Goal: Task Accomplishment & Management: Complete application form

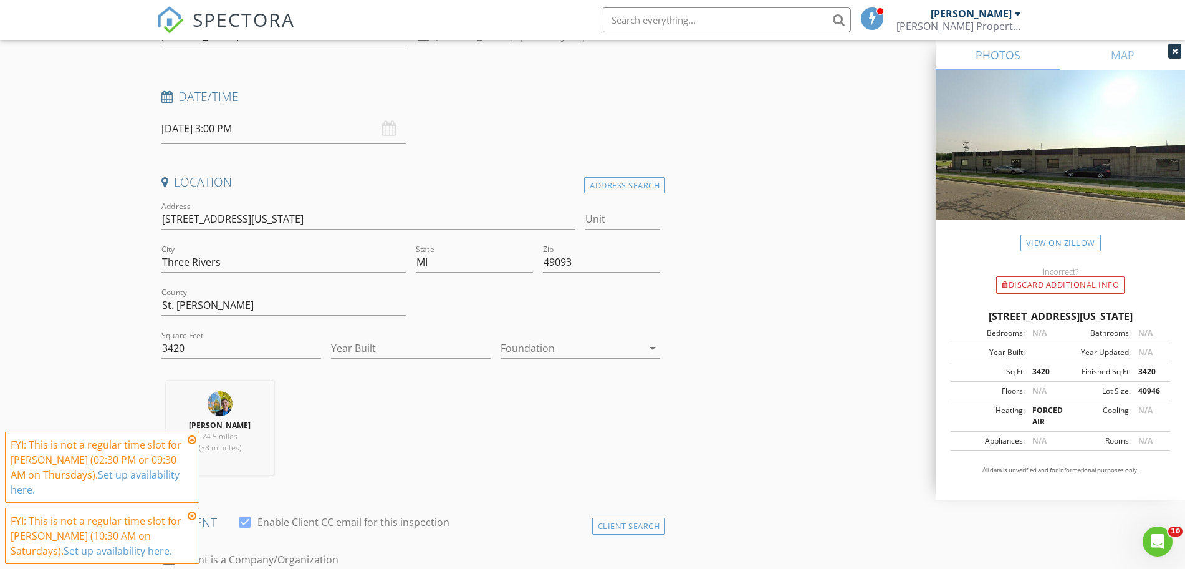
scroll to position [155, 0]
click at [431, 353] on input "Year Built" at bounding box center [411, 348] width 160 height 21
type input "1980"
click at [249, 345] on input "3420" at bounding box center [241, 348] width 160 height 21
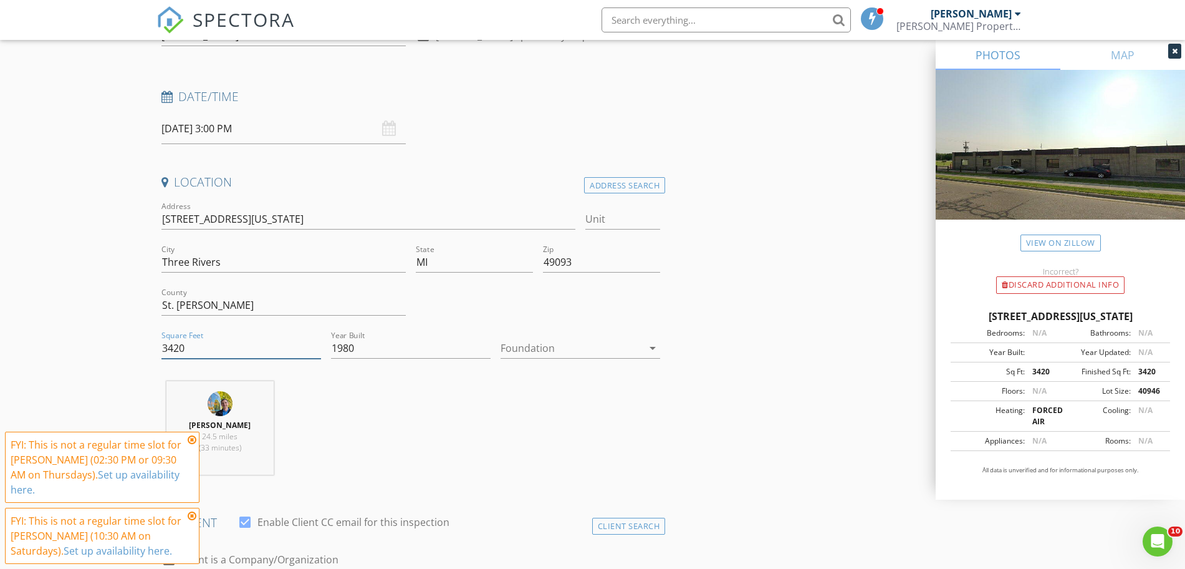
click at [249, 345] on input "3420" at bounding box center [241, 348] width 160 height 21
type input "6000"
click at [577, 344] on div at bounding box center [572, 348] width 142 height 20
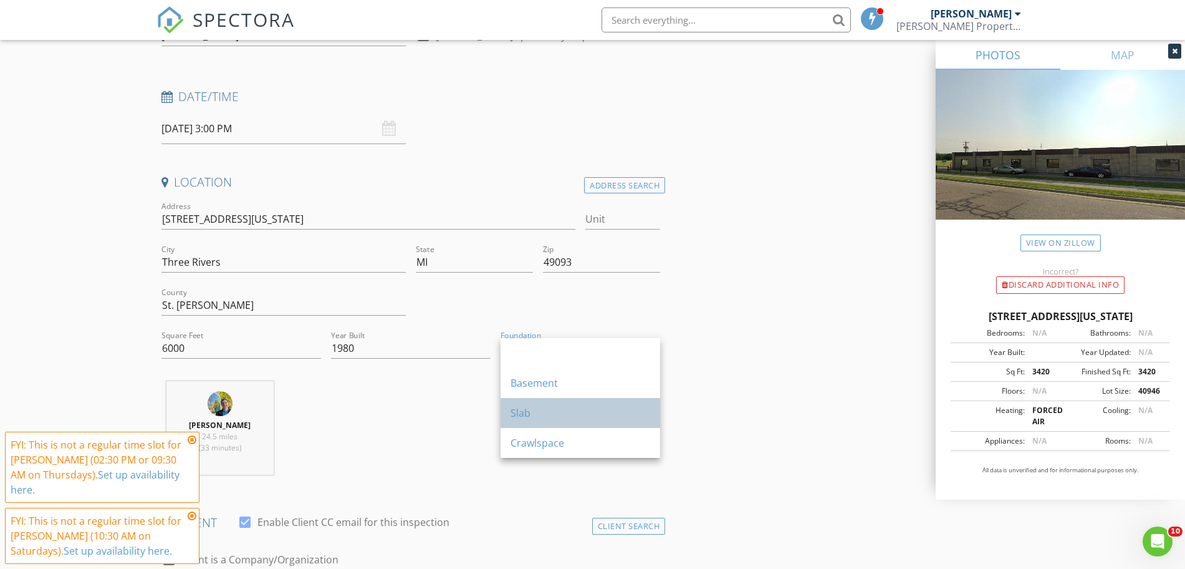
click at [543, 413] on div "Slab" at bounding box center [581, 412] width 140 height 15
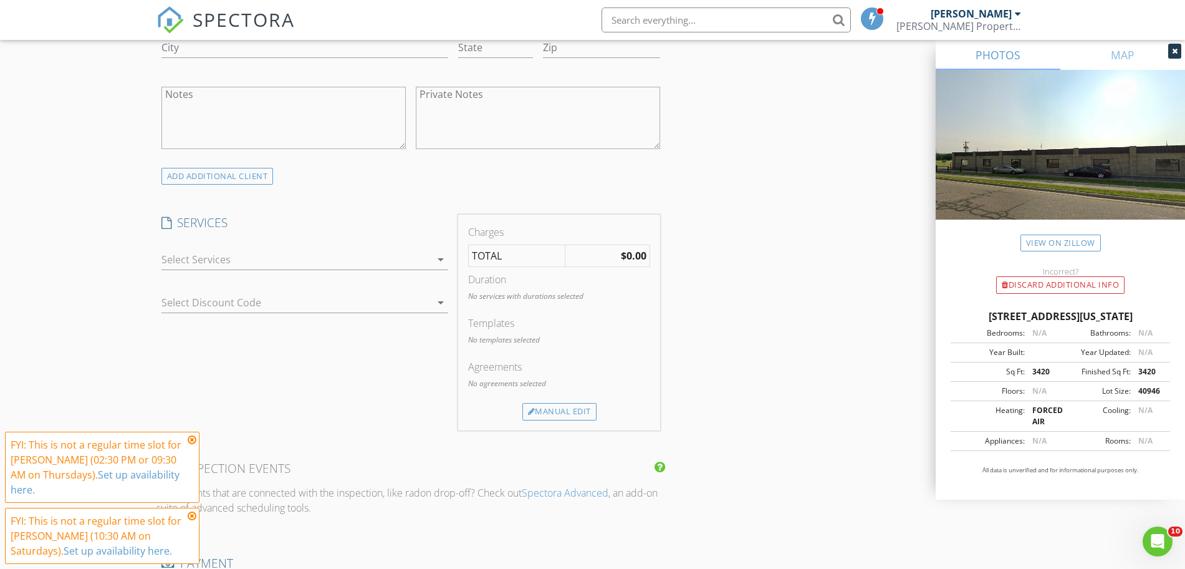
scroll to position [895, 0]
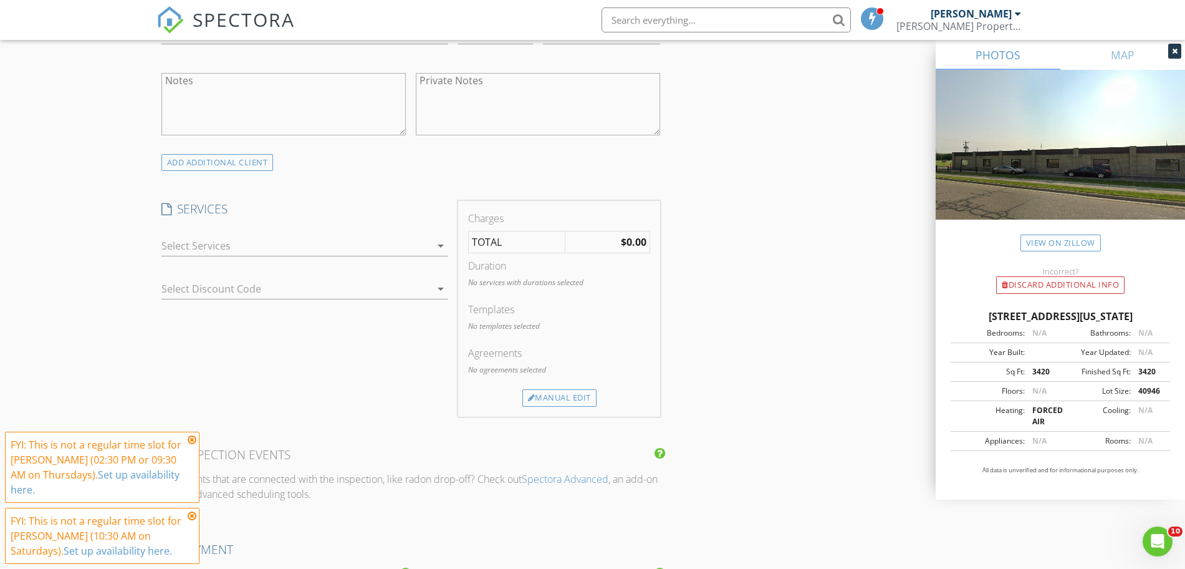
click at [413, 246] on div at bounding box center [295, 246] width 269 height 20
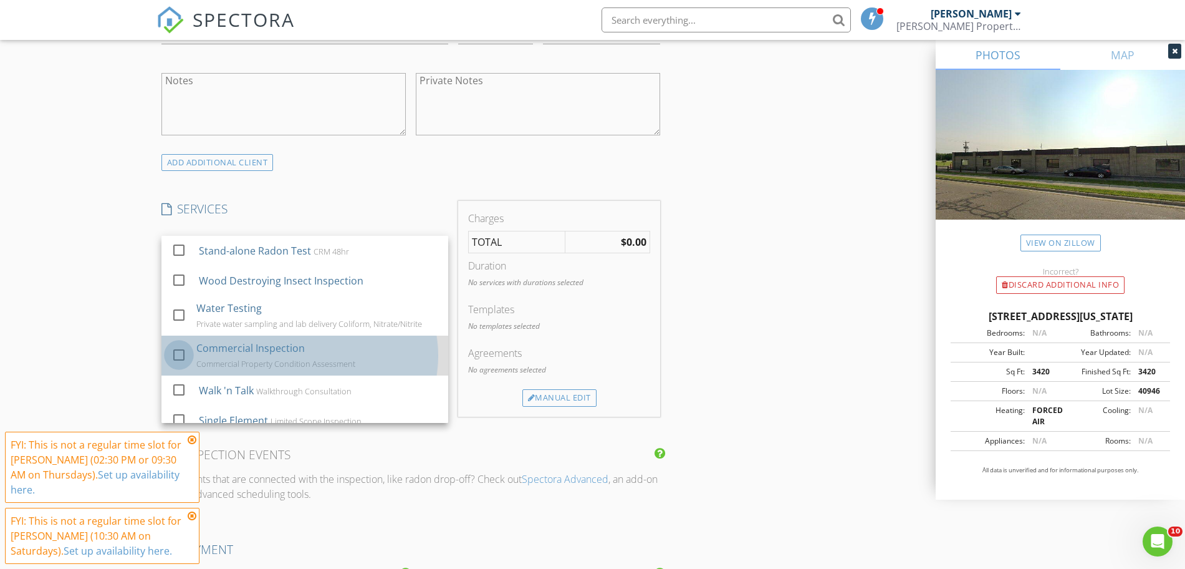
click at [175, 360] on div at bounding box center [178, 354] width 21 height 21
checkbox input "false"
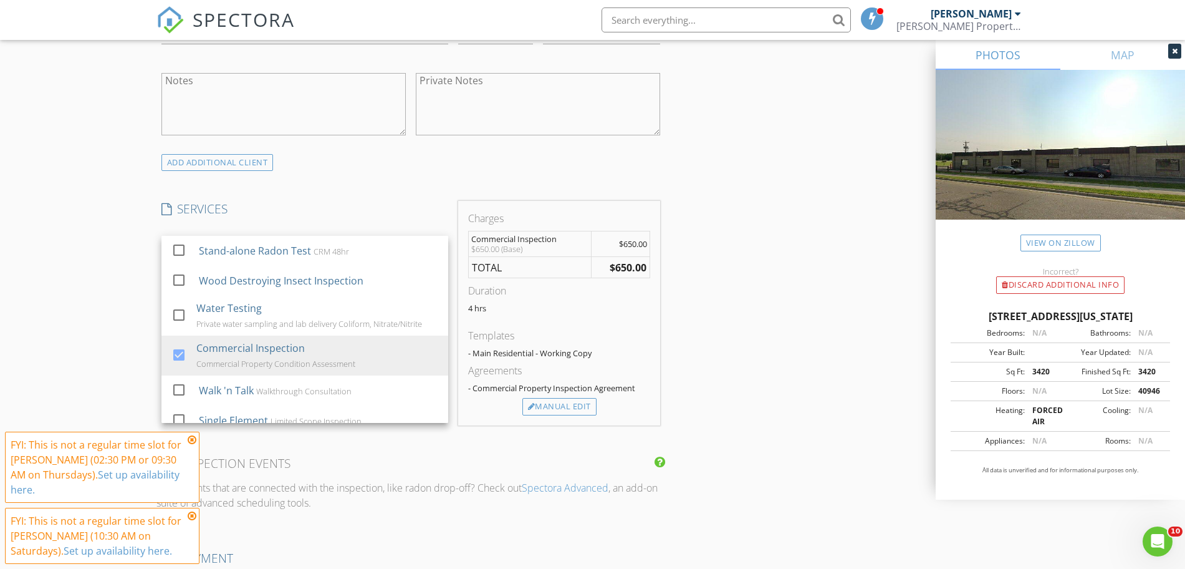
click at [743, 360] on div "INSPECTOR(S) check_box Jason Baker PRIMARY check_box_outline_blank Audrey Baker…" at bounding box center [592, 341] width 873 height 2182
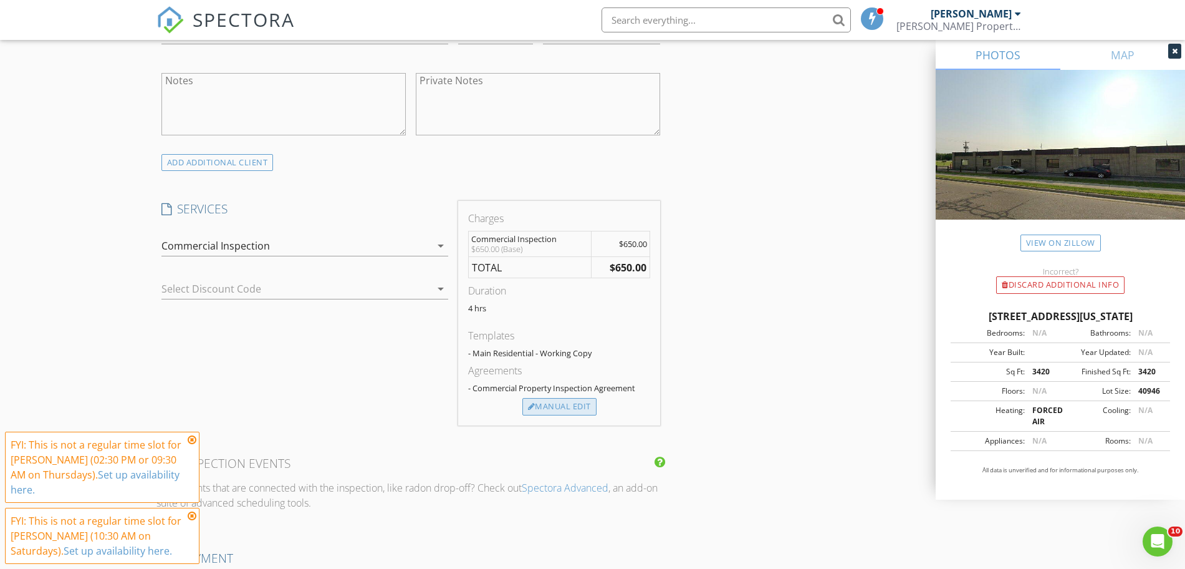
click at [589, 402] on div "Manual Edit" at bounding box center [559, 406] width 74 height 17
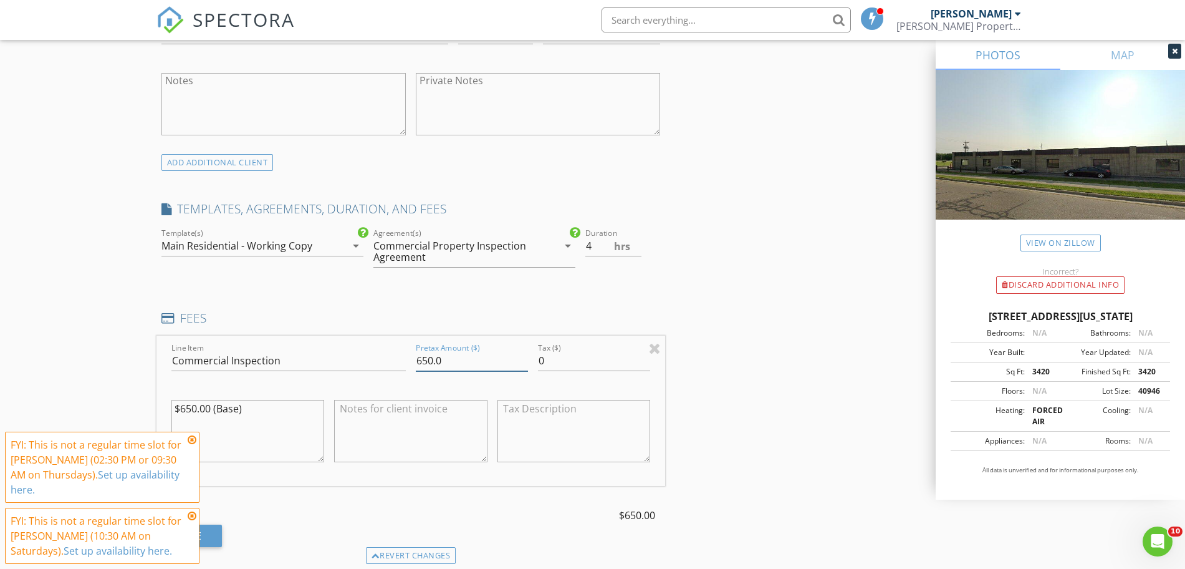
click at [422, 362] on input "650.0" at bounding box center [472, 360] width 112 height 21
type input "750.0"
drag, startPoint x: 274, startPoint y: 405, endPoint x: 98, endPoint y: 390, distance: 176.4
click at [98, 390] on div "New Inspection Click here to use the New Order Form INSPECTOR(S) check_box Jaso…" at bounding box center [592, 389] width 1185 height 2423
click at [233, 407] on textarea "6000*$0.13+$750" at bounding box center [247, 431] width 153 height 62
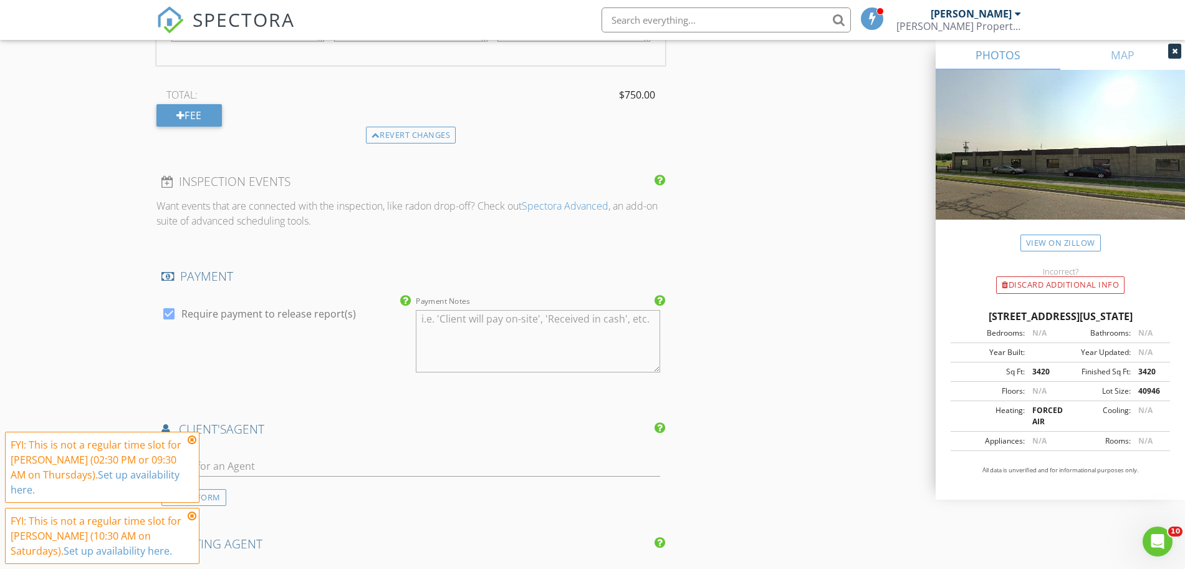
scroll to position [1316, 0]
type textarea "6000*$0.13=$750"
click at [392, 464] on input "text" at bounding box center [410, 464] width 499 height 21
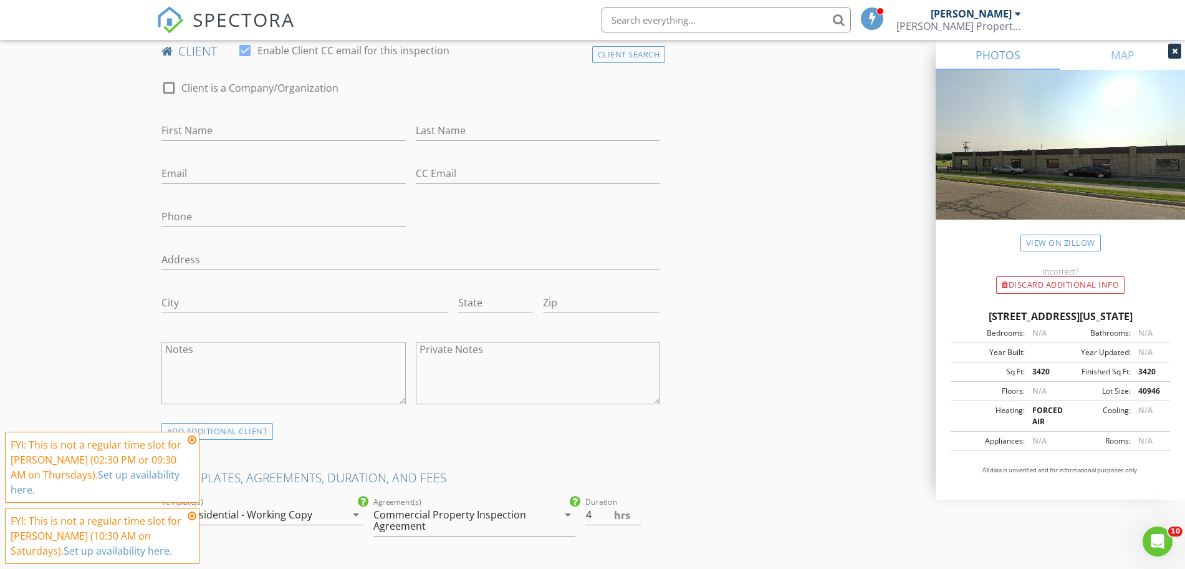
scroll to position [621, 0]
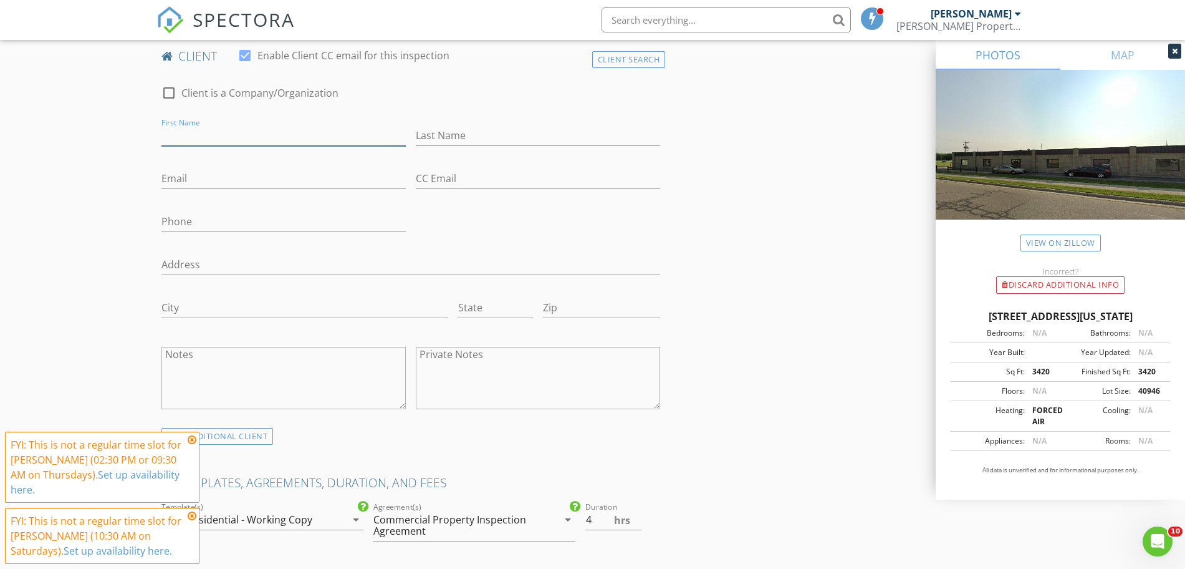
click at [276, 132] on input "First Name" at bounding box center [283, 135] width 244 height 21
paste input "Daniel and Saef karandal"
click at [276, 132] on input "Daniel and Saef karandal" at bounding box center [283, 135] width 244 height 21
drag, startPoint x: 276, startPoint y: 132, endPoint x: 267, endPoint y: 132, distance: 8.1
click at [267, 132] on input "Daniel and Saef karandal" at bounding box center [283, 135] width 244 height 21
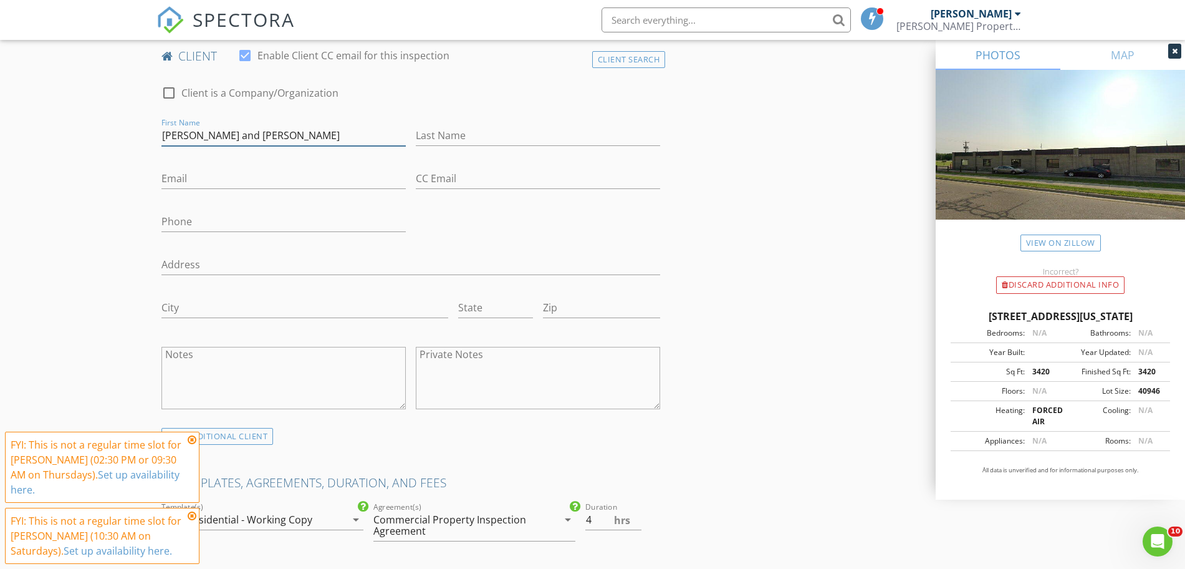
type input "Daniel and Saef"
click at [460, 130] on input "Last Name" at bounding box center [538, 135] width 244 height 21
paste input "karandal"
click at [418, 138] on input "karandal" at bounding box center [538, 135] width 244 height 21
type input "Karandal"
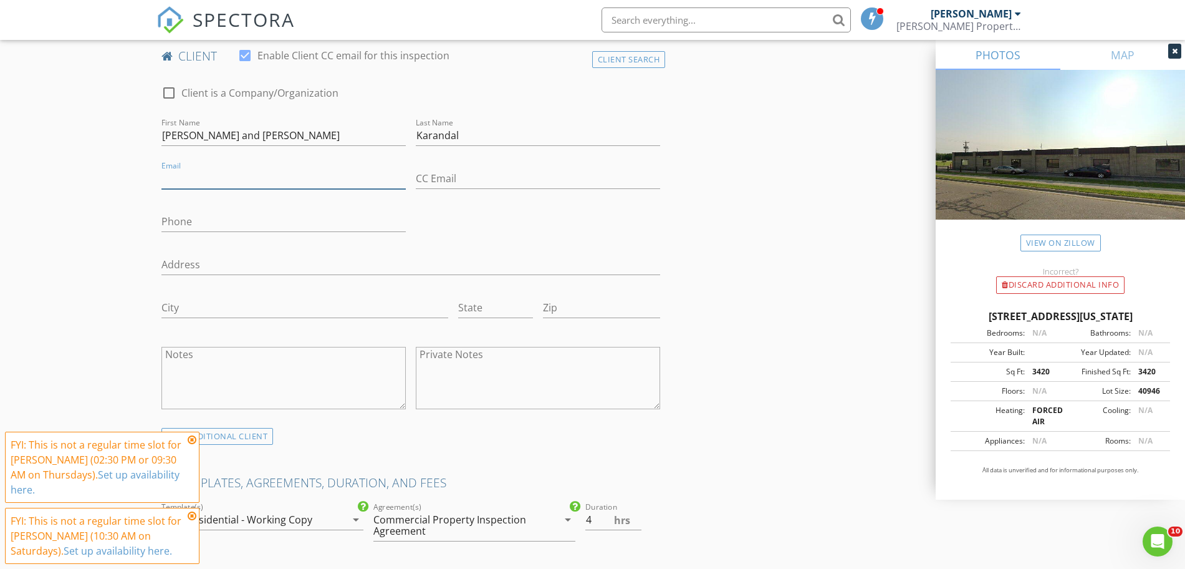
paste input "Mariahd@live.dk"
click at [239, 180] on input "Mariahd@live.dk" at bounding box center [283, 178] width 244 height 21
type input "Mariahd@live.dk"
click at [378, 224] on input "Phone" at bounding box center [283, 221] width 244 height 21
paste input "248-417-1591"
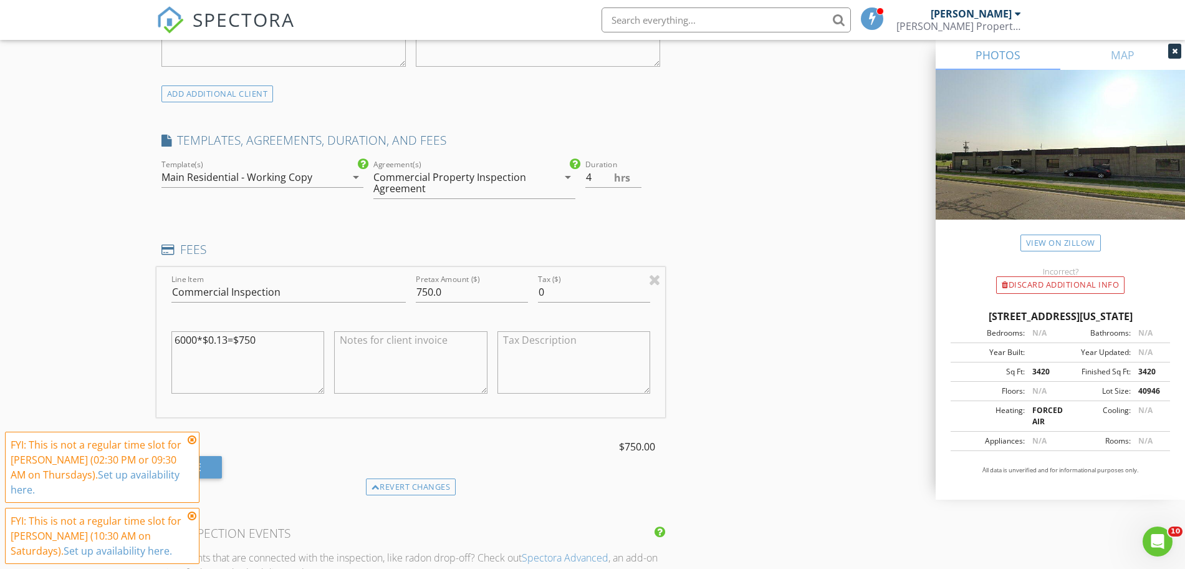
scroll to position [965, 0]
type input "248-417-1591"
click at [634, 181] on input "3.5" at bounding box center [613, 175] width 56 height 21
click at [634, 181] on input "3" at bounding box center [613, 175] width 56 height 21
click at [634, 181] on input "2.5" at bounding box center [613, 175] width 56 height 21
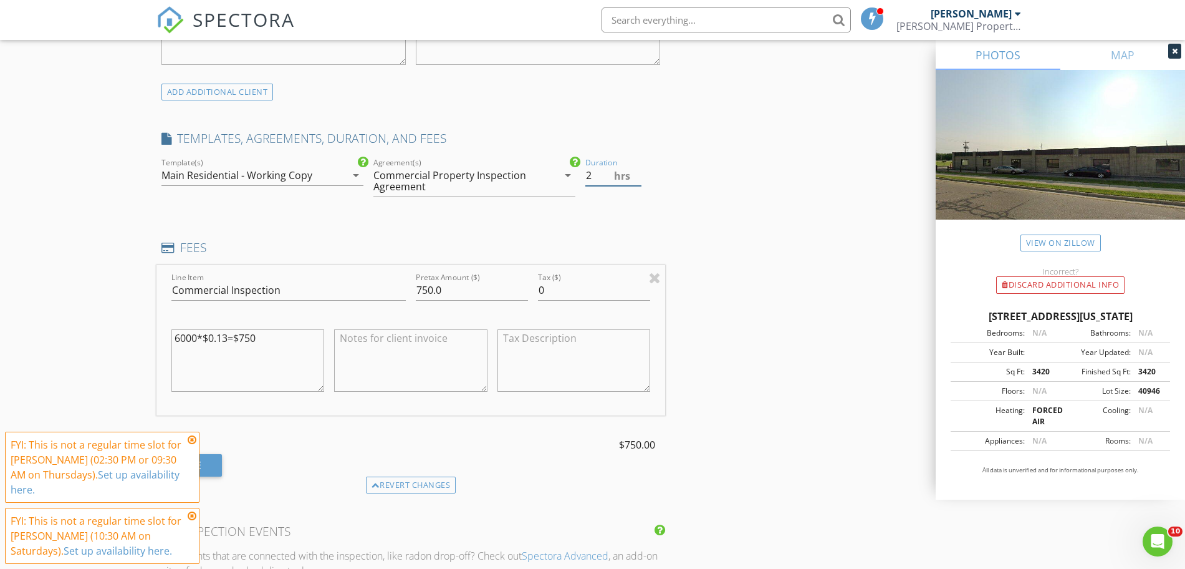
type input "2"
click at [634, 181] on input "2" at bounding box center [613, 175] width 56 height 21
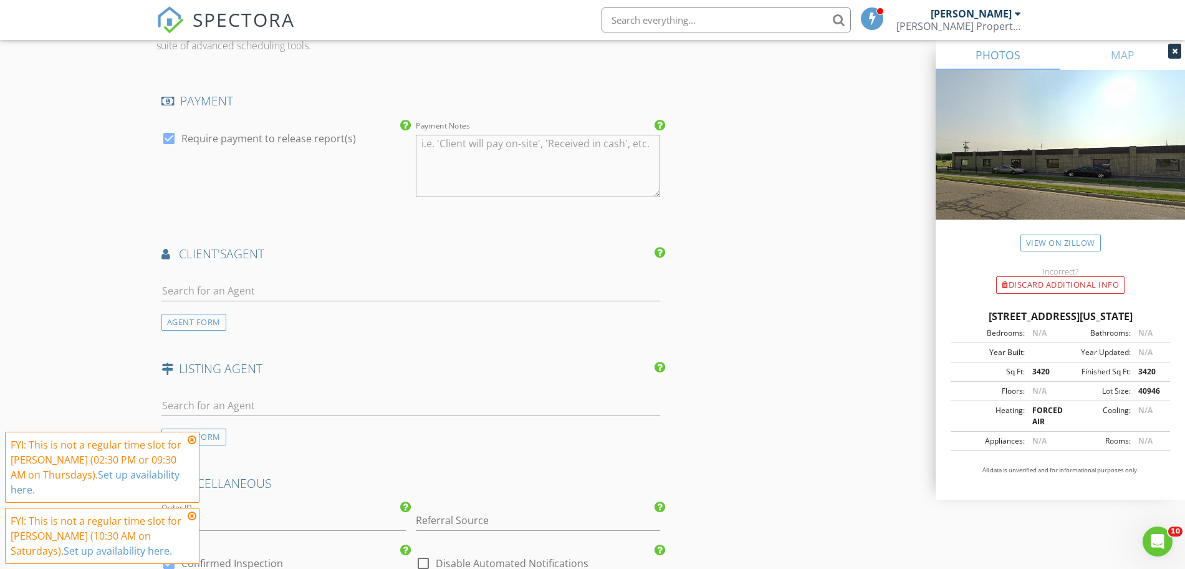
scroll to position [1493, 0]
click at [183, 322] on div "AGENT FORM" at bounding box center [193, 318] width 65 height 17
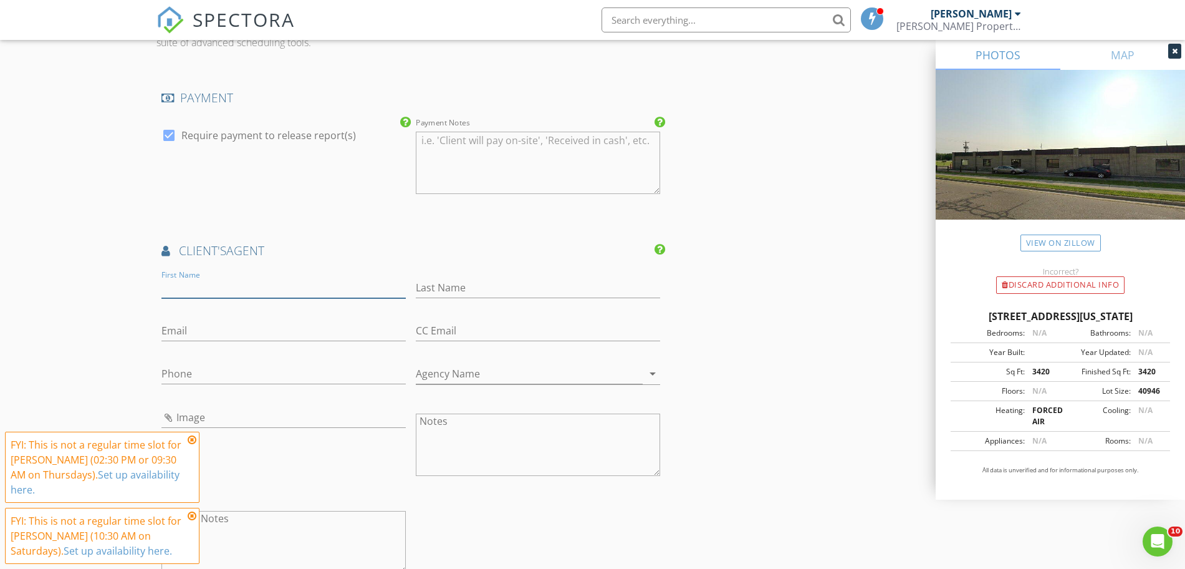
click at [226, 286] on input "First Name" at bounding box center [283, 287] width 244 height 21
paste input "John Namo"
click at [225, 287] on input "John Namo" at bounding box center [283, 287] width 244 height 21
type input "John"
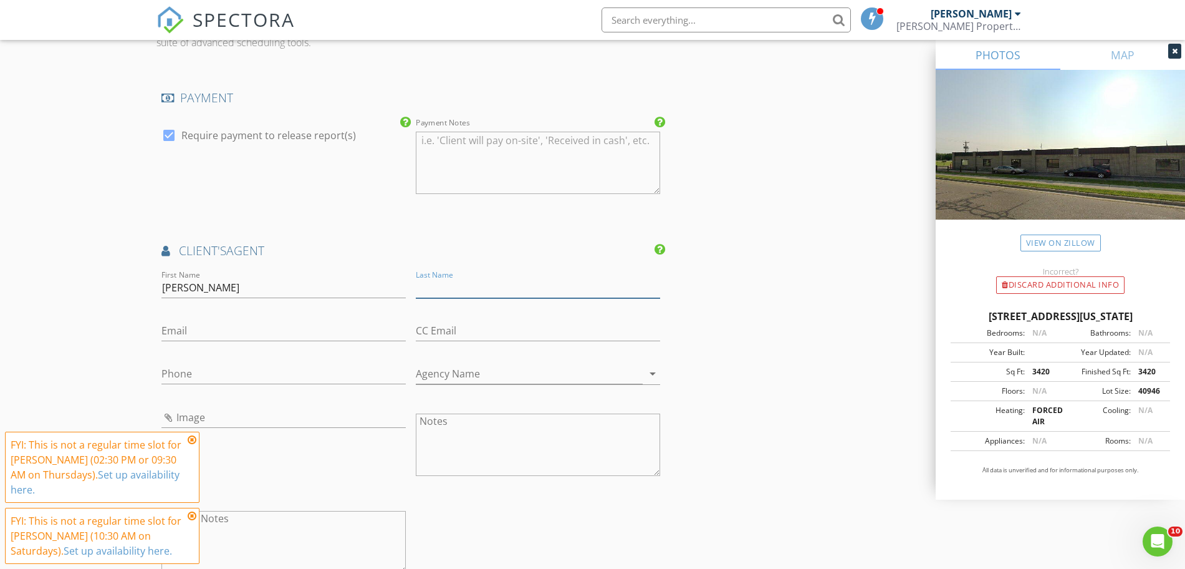
click at [430, 286] on input "Last Name" at bounding box center [538, 287] width 244 height 21
paste input "Namo"
type input "Namo"
click at [314, 367] on input "Phone" at bounding box center [283, 373] width 244 height 21
paste input "586-823-8788"
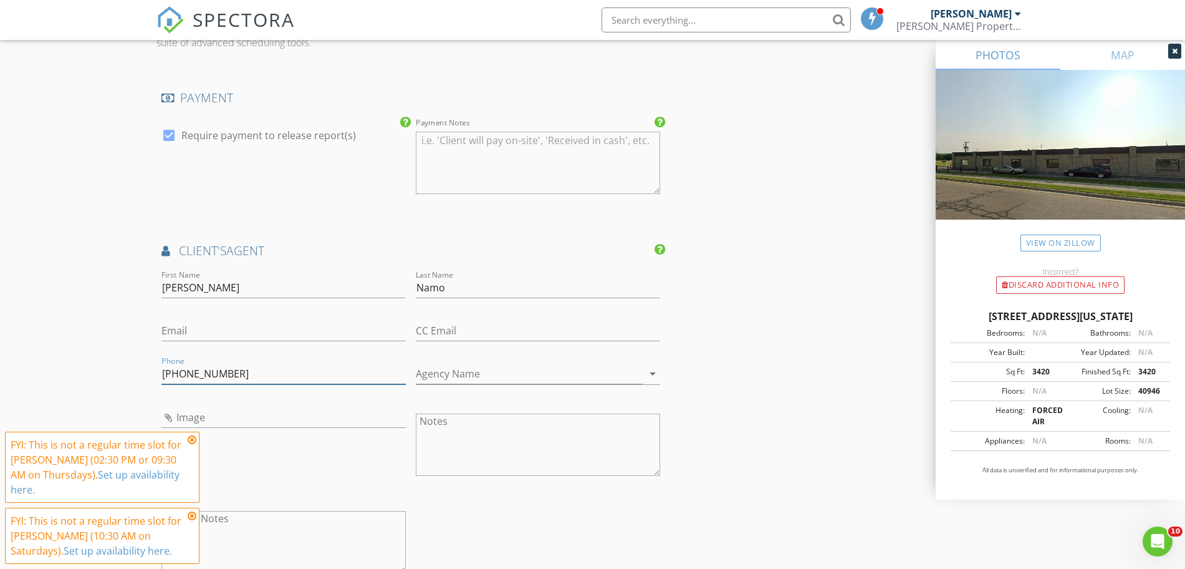
type input "586-823-8788"
click at [435, 367] on input "Agency Name" at bounding box center [529, 373] width 227 height 21
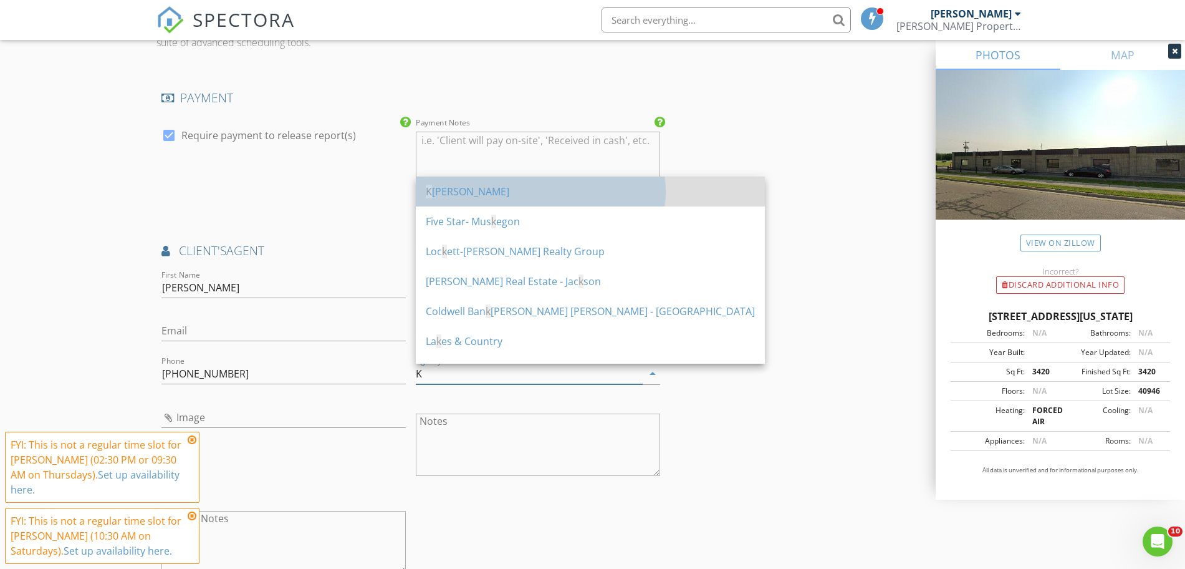
click at [460, 194] on div "K ellr Williams" at bounding box center [590, 191] width 329 height 15
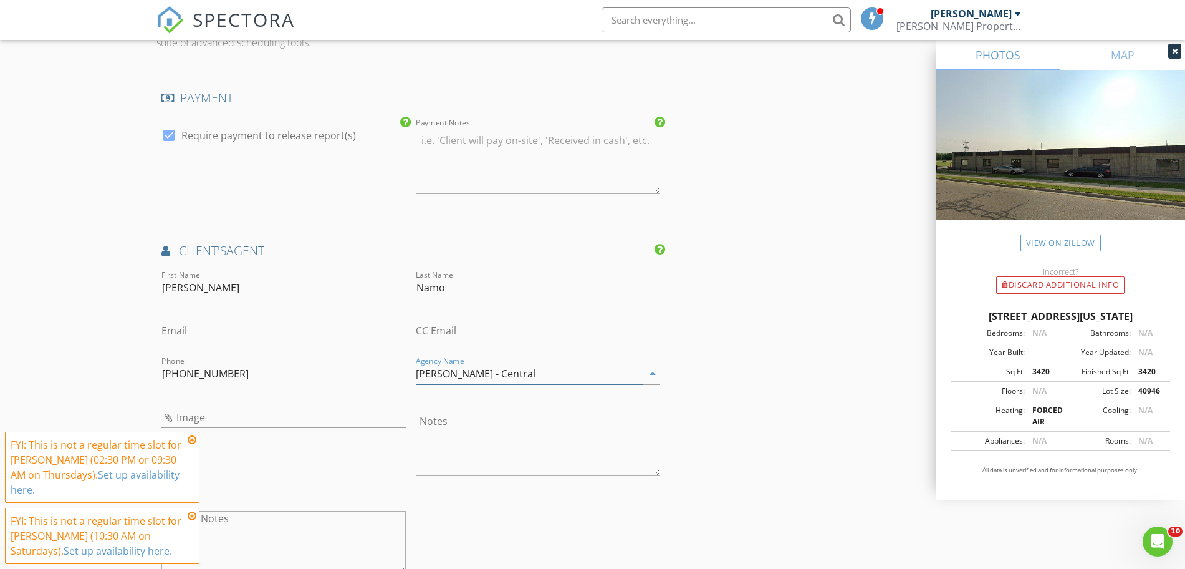
type input "Kellr Williams - Central"
click at [271, 336] on input "Email" at bounding box center [283, 330] width 244 height 21
paste input "[EMAIL_ADDRESS][DOMAIN_NAME]"
type input "[EMAIL_ADDRESS][DOMAIN_NAME]"
click at [571, 378] on input "Kellr Williams - Central" at bounding box center [529, 373] width 227 height 21
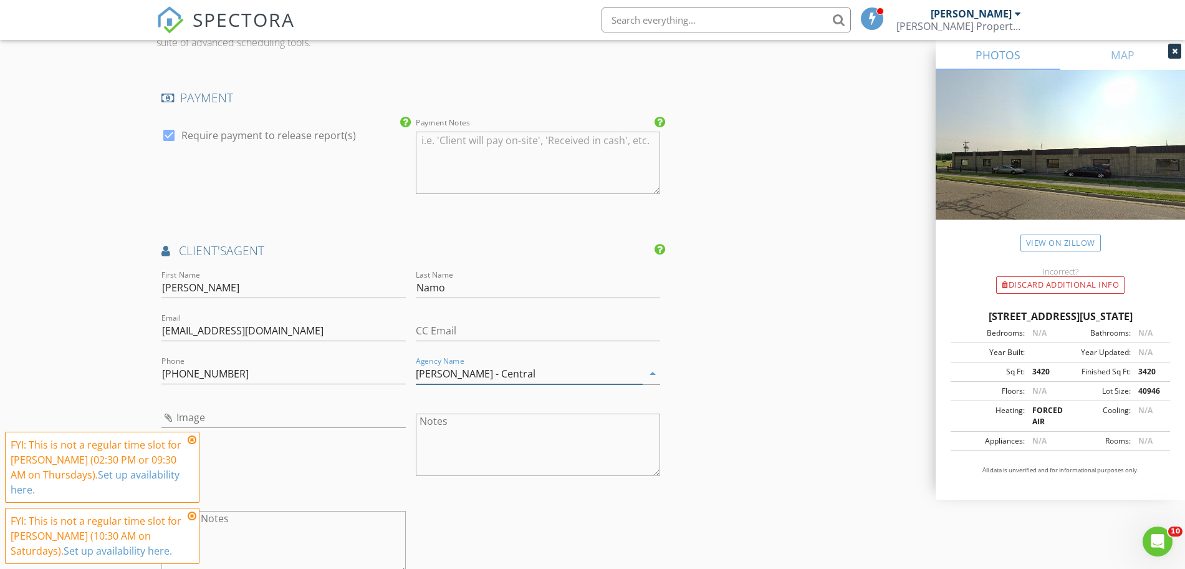
click at [571, 378] on input "Kellr Williams - Central" at bounding box center [529, 373] width 227 height 21
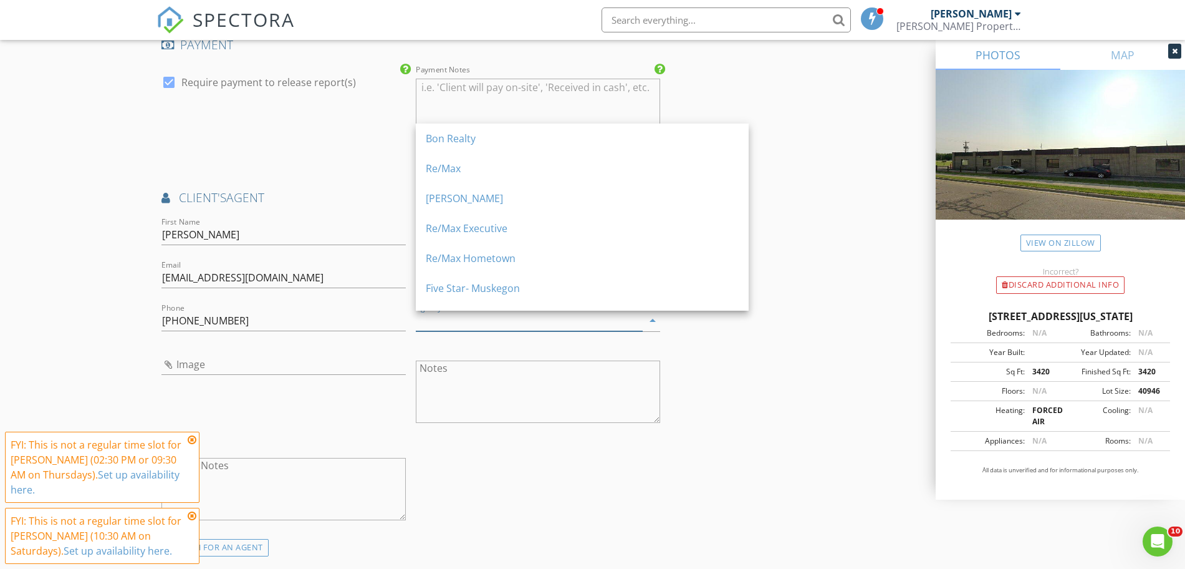
scroll to position [1586, 0]
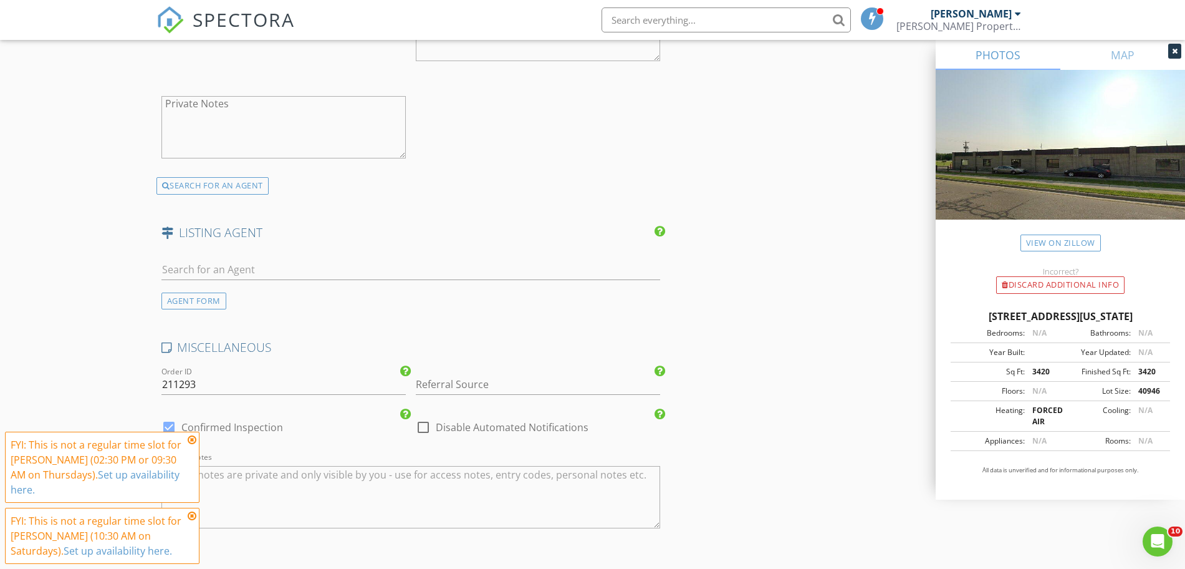
scroll to position [1910, 0]
click at [299, 262] on input "text" at bounding box center [410, 267] width 499 height 21
type input "jef glo"
click at [292, 294] on div "No results found. Click to add a new Agent" at bounding box center [261, 294] width 188 height 15
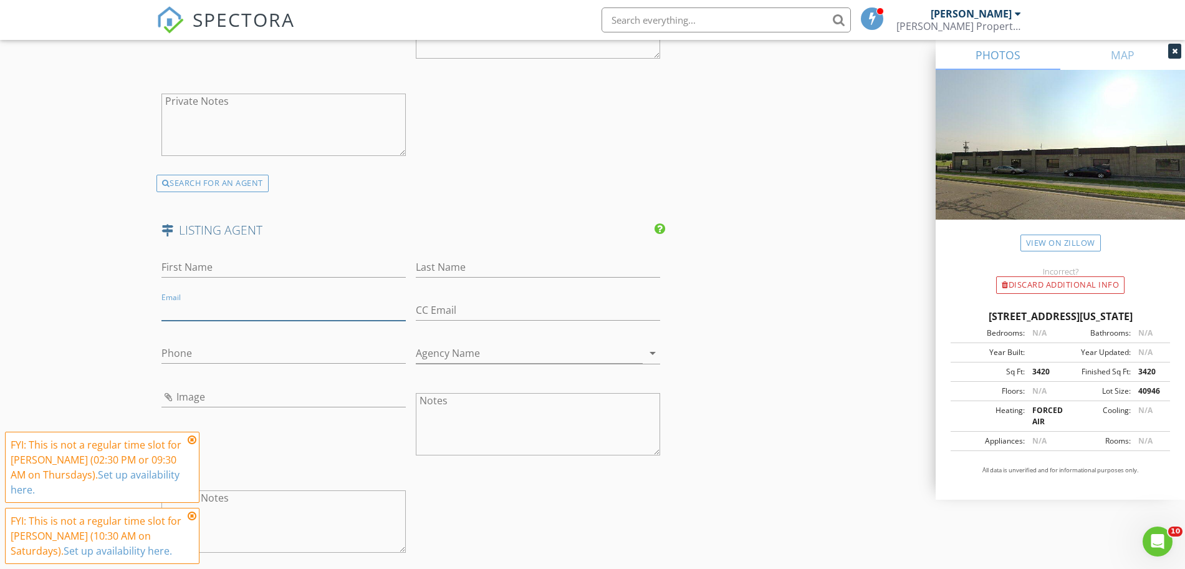
paste input "[EMAIL_ADDRESS][DOMAIN_NAME]"
click at [328, 312] on input "Email" at bounding box center [283, 310] width 244 height 21
type input "[EMAIL_ADDRESS][DOMAIN_NAME]"
click at [236, 274] on input "First Name" at bounding box center [283, 267] width 244 height 21
paste input "[PERSON_NAME]"
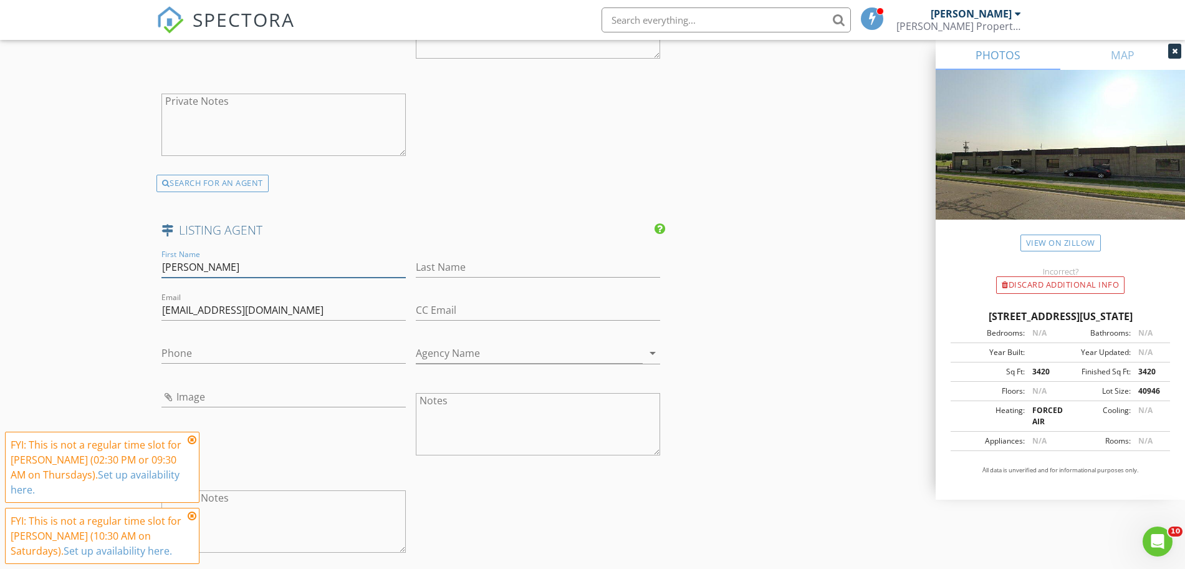
drag, startPoint x: 236, startPoint y: 267, endPoint x: 194, endPoint y: 261, distance: 42.9
click at [194, 261] on input "[PERSON_NAME]" at bounding box center [283, 267] width 244 height 21
type input "Jeffrey"
click at [434, 264] on input "Last Name" at bounding box center [538, 267] width 244 height 21
paste input "Glover"
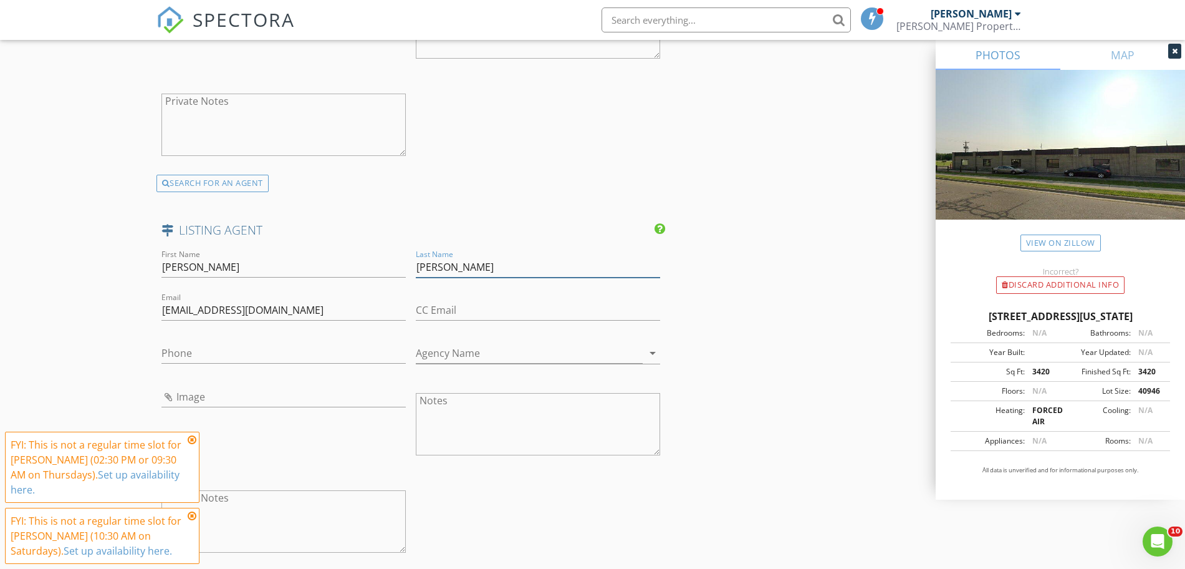
type input "Glover"
click at [503, 360] on input "Agency Name" at bounding box center [529, 353] width 227 height 21
paste input "[PERSON_NAME] Professionals"
click at [489, 353] on input "[PERSON_NAME] Professionals" at bounding box center [529, 353] width 227 height 21
type input "[PERSON_NAME] Professionals"
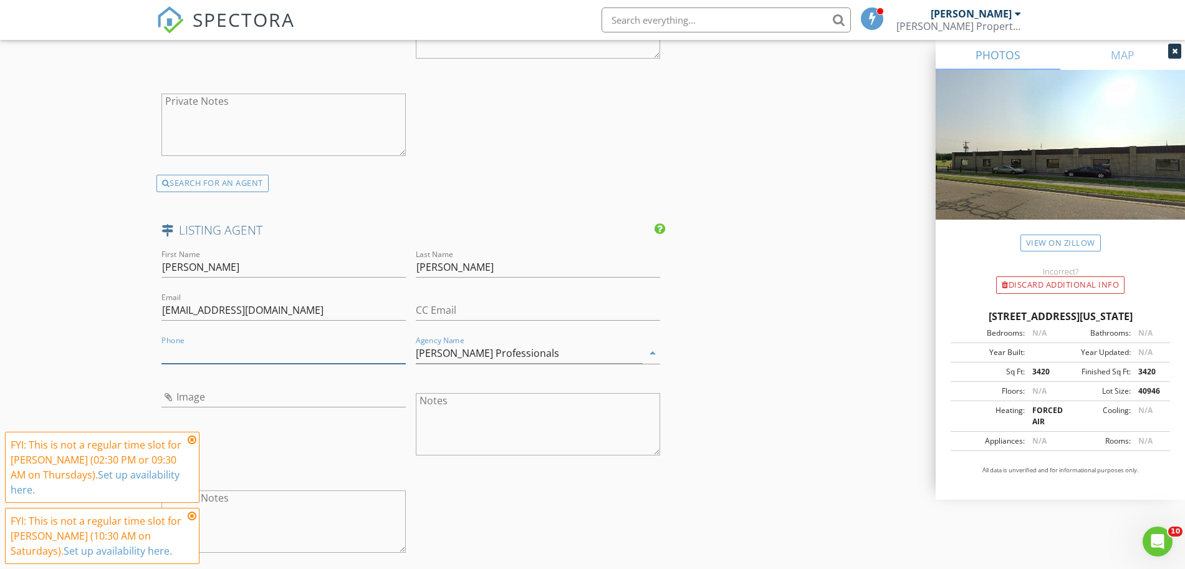
click at [251, 347] on input "Phone" at bounding box center [283, 353] width 244 height 21
paste input "[PHONE_NUMBER]"
type input "[PHONE_NUMBER]"
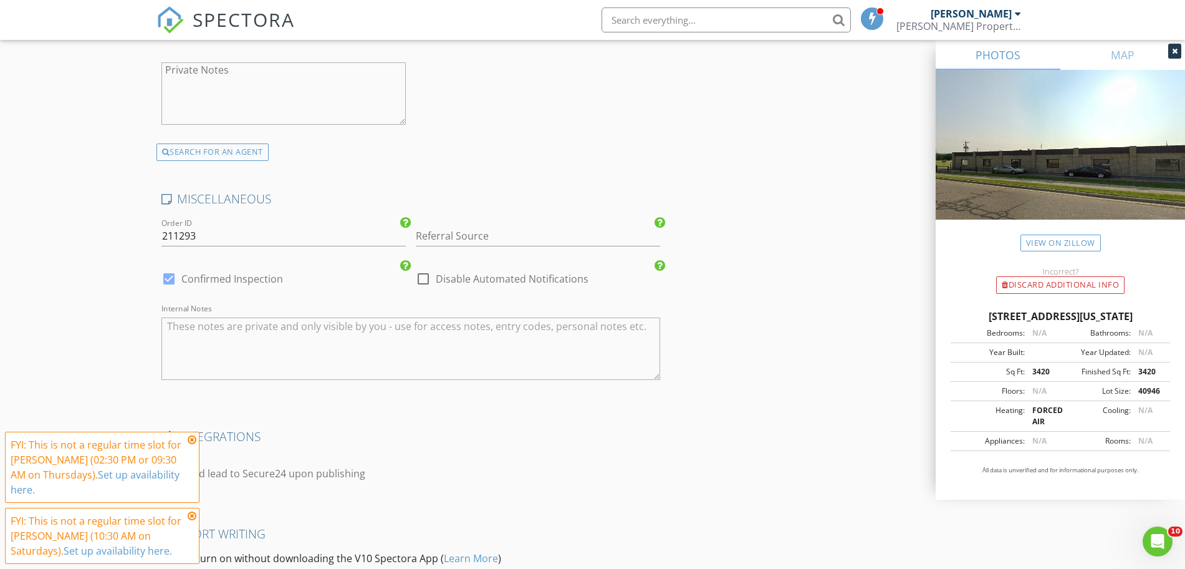
scroll to position [2378, 0]
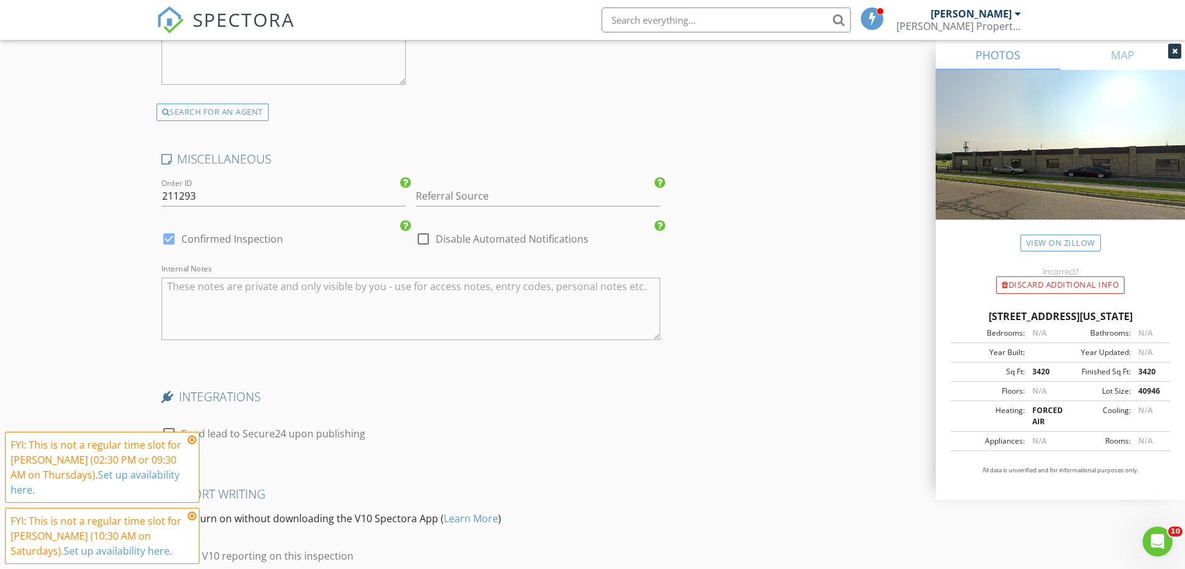
click at [421, 236] on div at bounding box center [423, 238] width 21 height 21
checkbox input "true"
click at [453, 191] on input "Referral Source" at bounding box center [538, 196] width 244 height 21
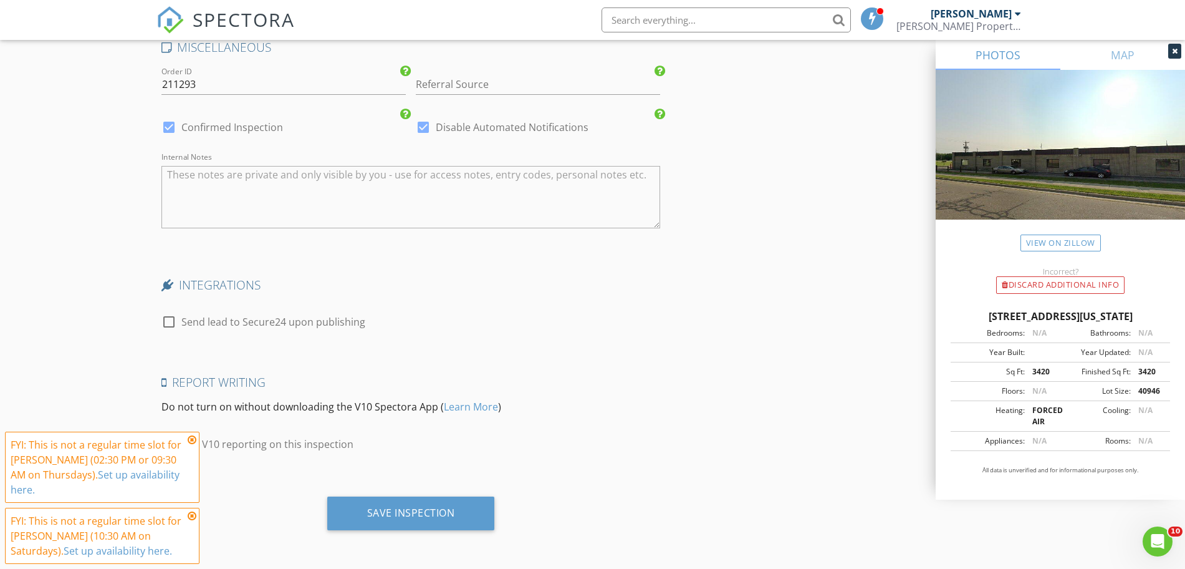
scroll to position [2490, 0]
click at [466, 528] on div "Save Inspection" at bounding box center [411, 513] width 168 height 34
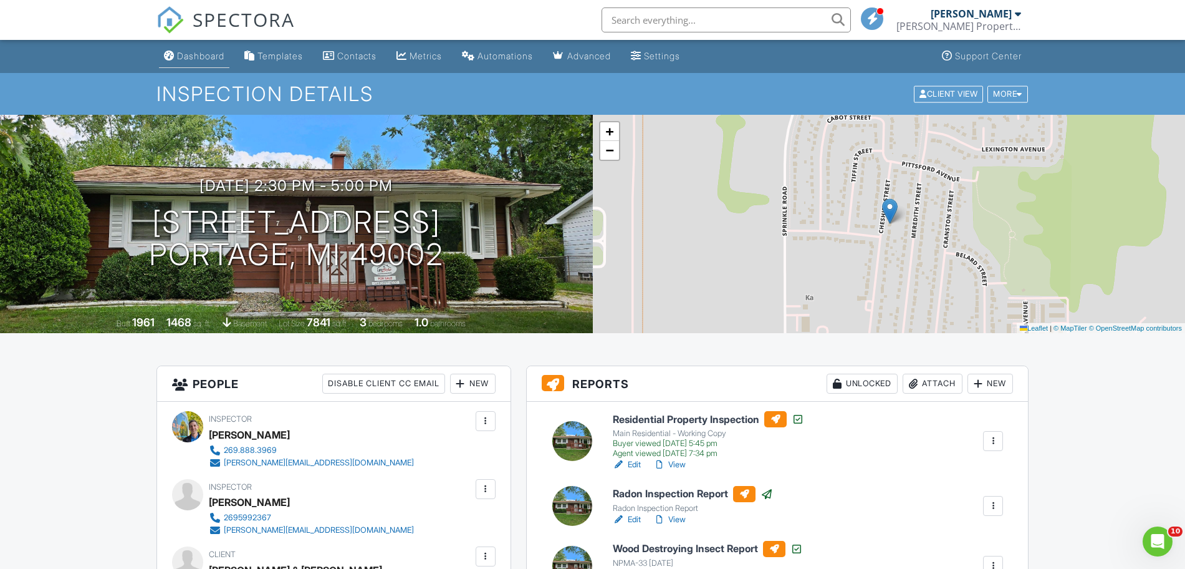
drag, startPoint x: 0, startPoint y: 0, endPoint x: 209, endPoint y: 57, distance: 216.4
click at [209, 57] on div "Dashboard" at bounding box center [200, 55] width 47 height 11
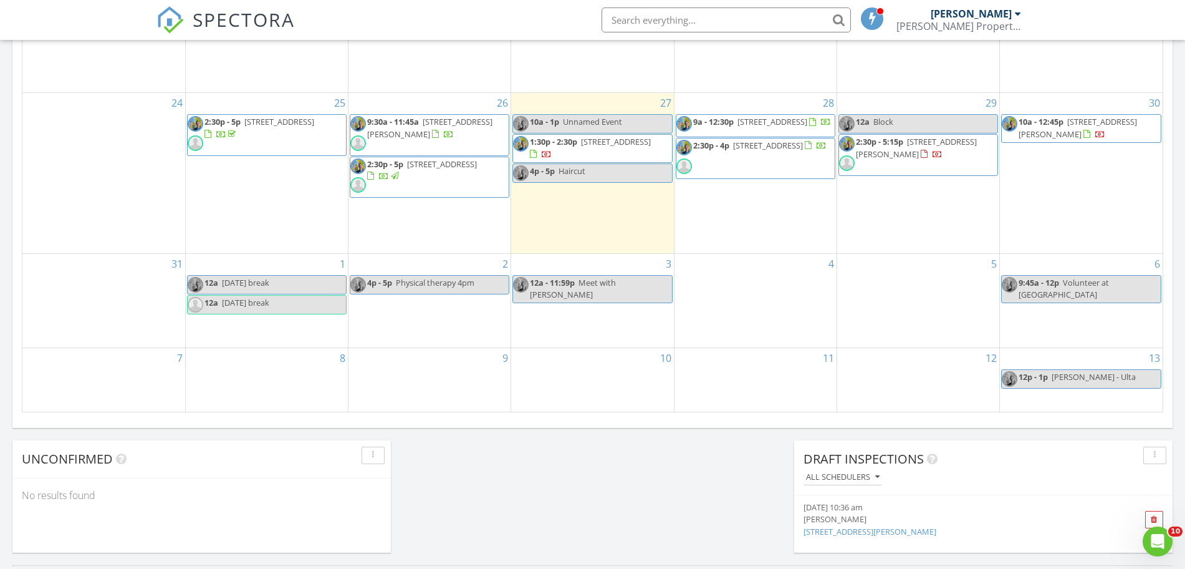
scroll to position [735, 0]
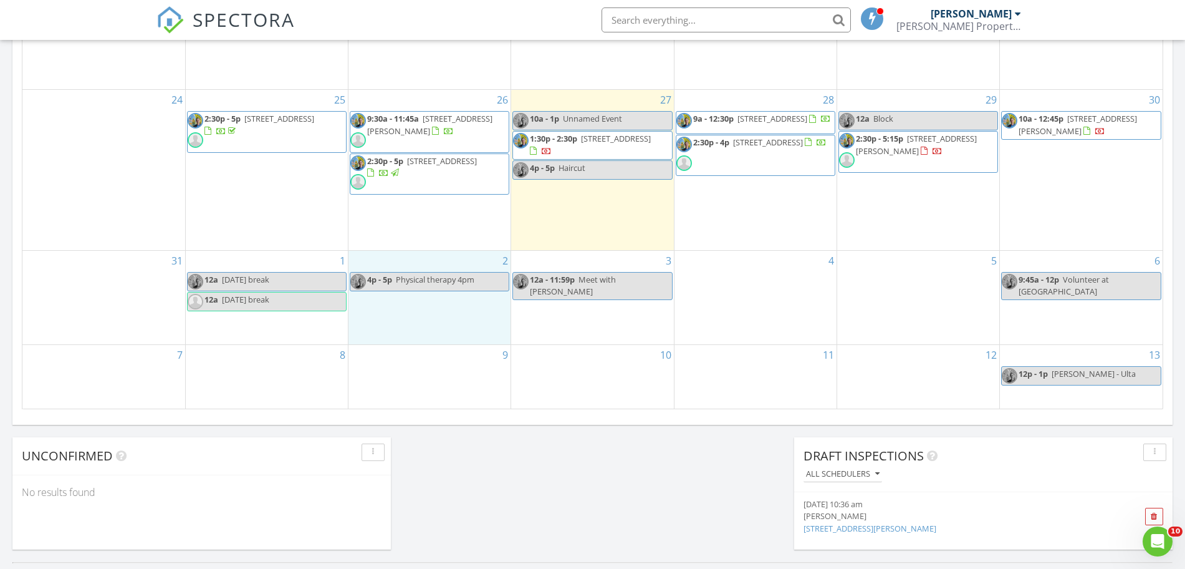
click at [390, 317] on div "2 4p - 5p Physical therapy 4pm" at bounding box center [430, 298] width 162 height 94
click at [422, 264] on link "Inspection" at bounding box center [427, 266] width 64 height 20
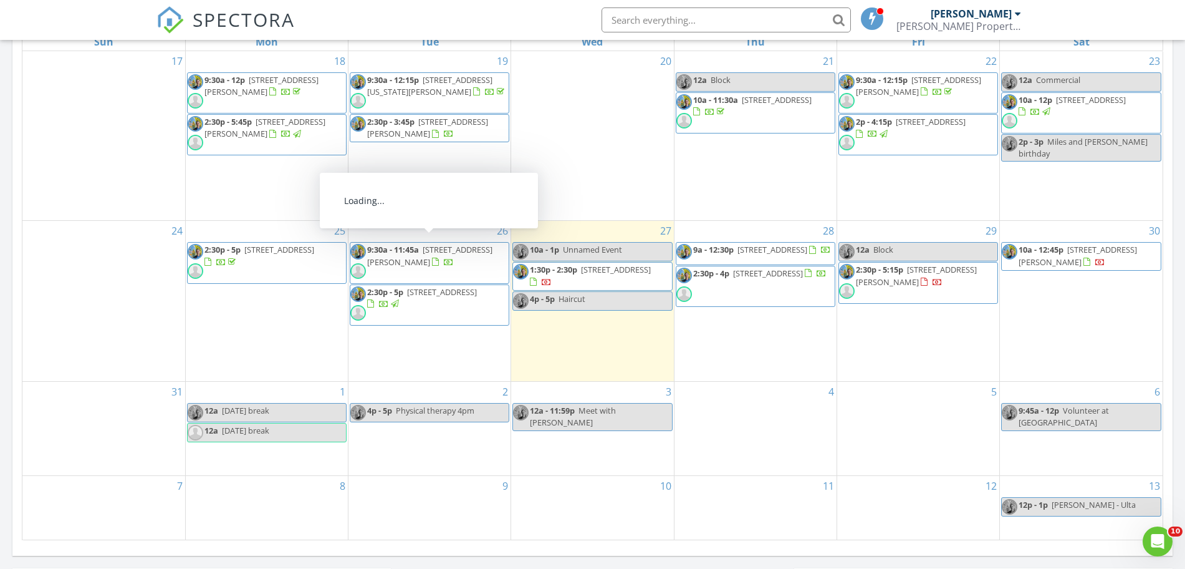
scroll to position [608, 0]
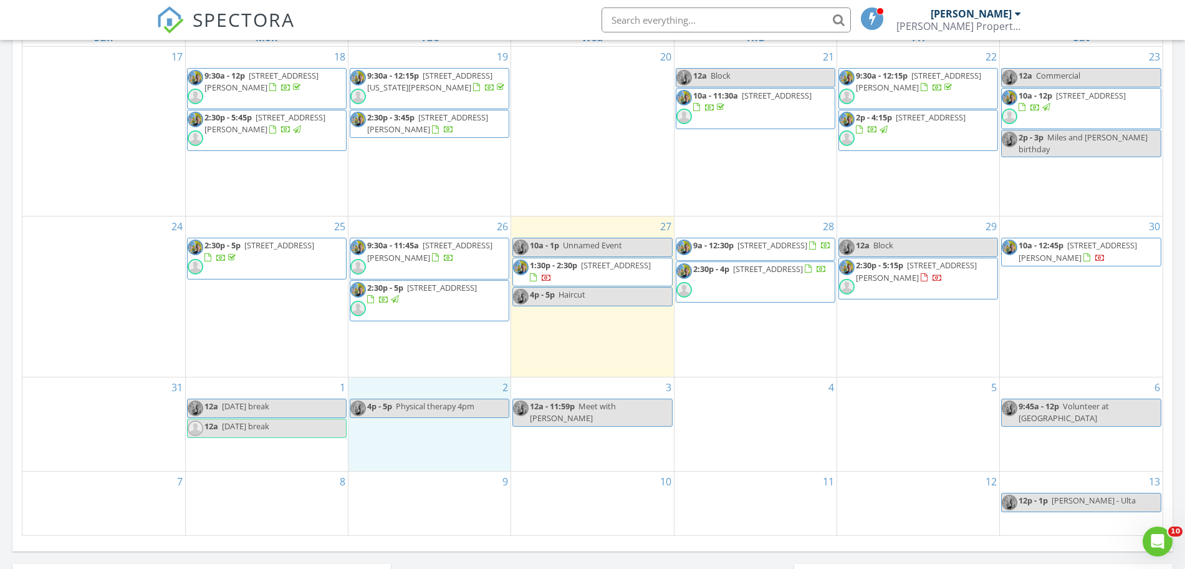
click at [396, 443] on div "2 4p - 5p Physical therapy 4pm" at bounding box center [430, 424] width 162 height 94
click at [424, 410] on link "Event" at bounding box center [427, 410] width 64 height 20
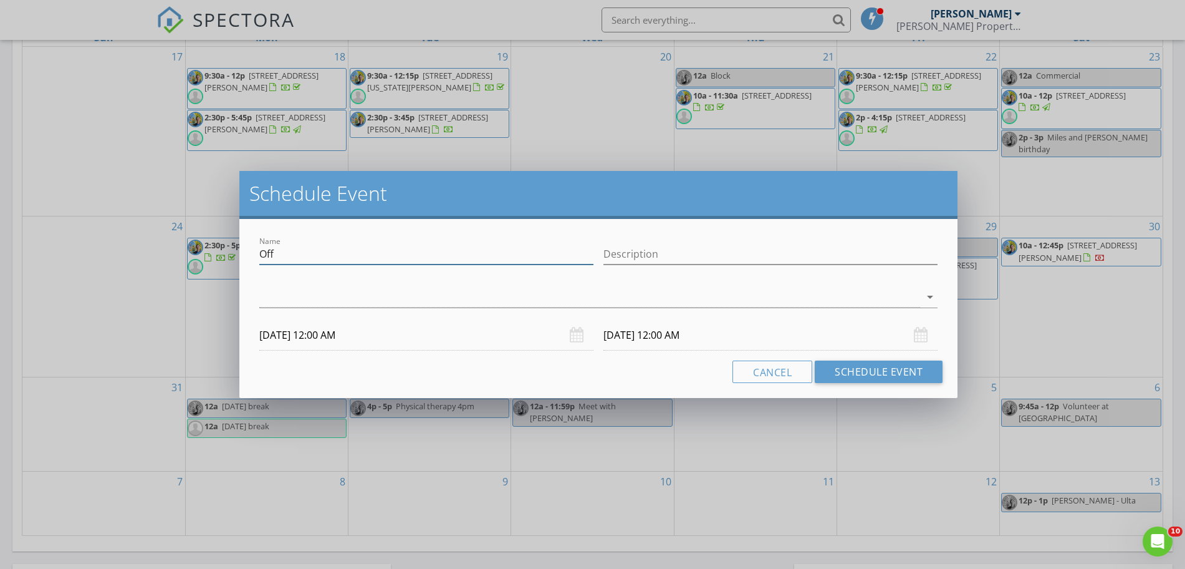
click at [380, 256] on input "Off" at bounding box center [426, 254] width 334 height 21
click at [304, 290] on div at bounding box center [589, 297] width 661 height 21
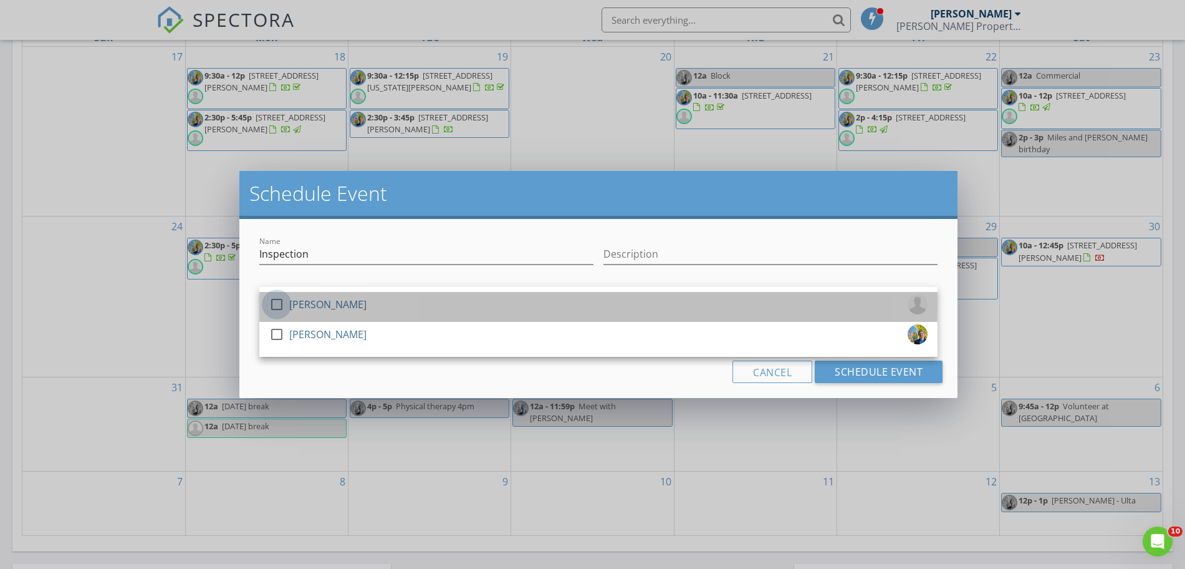
click at [281, 305] on div at bounding box center [276, 304] width 21 height 21
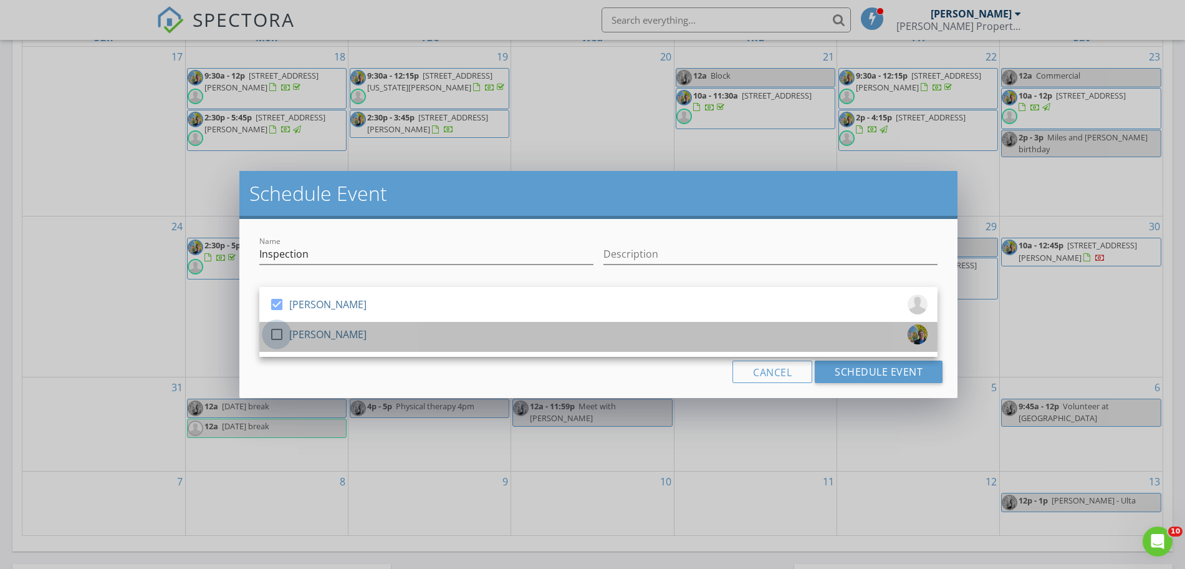
click at [274, 334] on div at bounding box center [276, 334] width 21 height 21
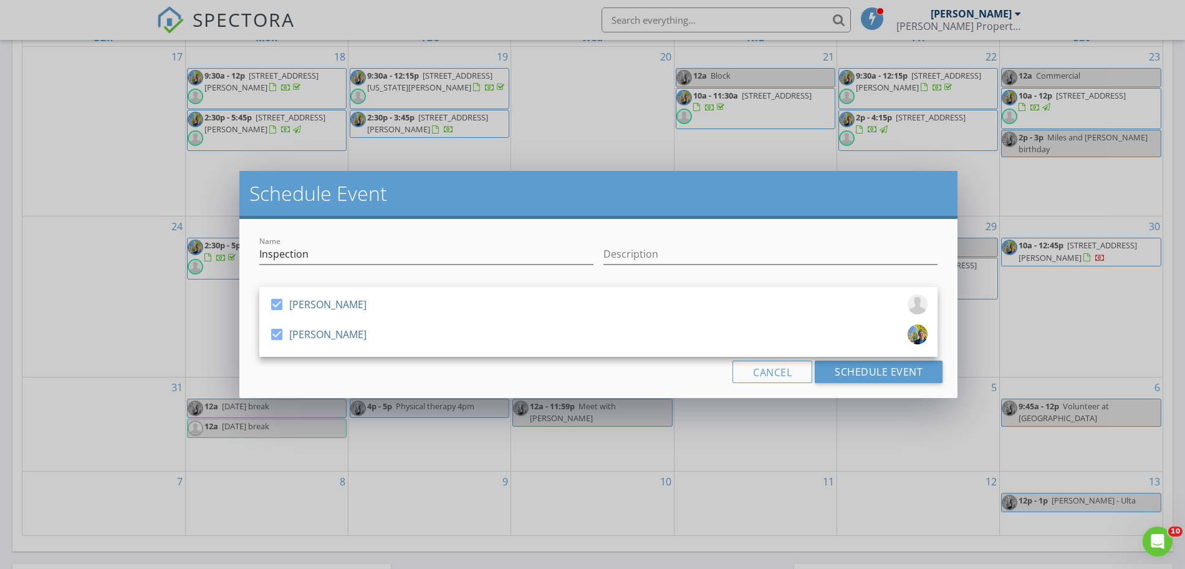
click at [289, 371] on div "Cancel Schedule Event" at bounding box center [598, 371] width 688 height 22
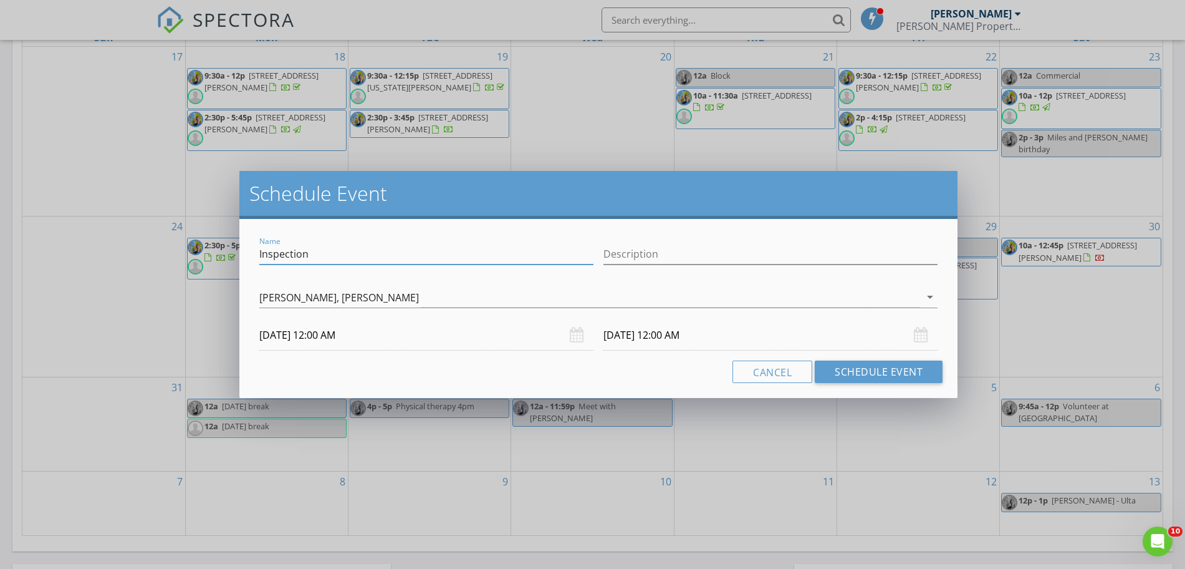
click at [337, 254] on input "Inspection" at bounding box center [426, 254] width 334 height 21
type input "Inspection for Cathy's client"
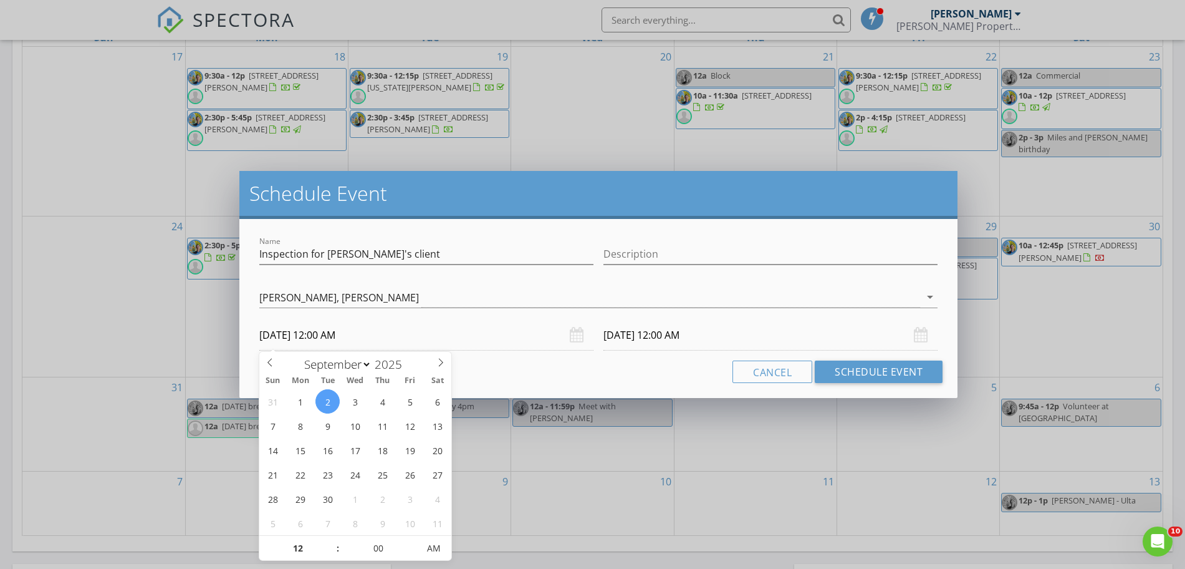
click at [446, 349] on input "09/02/2025 12:00 AM" at bounding box center [426, 335] width 334 height 31
type input "01"
type input "09/02/2025 1:00 AM"
click at [334, 541] on span at bounding box center [331, 542] width 9 height 12
type input "02"
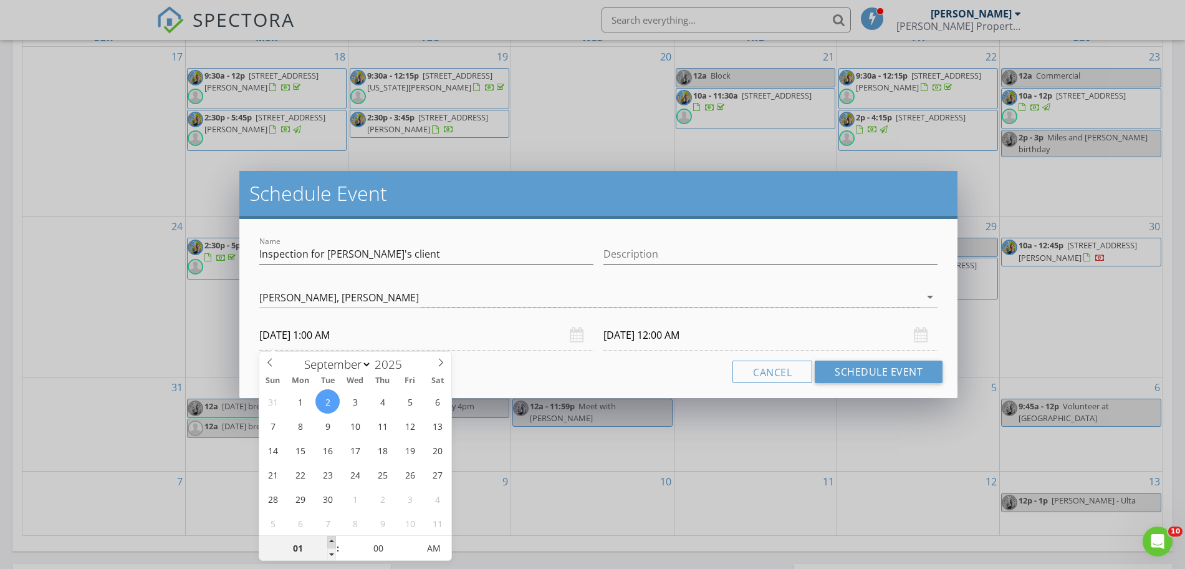
type input "09/02/2025 2:00 AM"
click at [334, 541] on span at bounding box center [331, 542] width 9 height 12
type input "03"
type input "09/02/2025 3:00 AM"
click at [334, 541] on span at bounding box center [331, 542] width 9 height 12
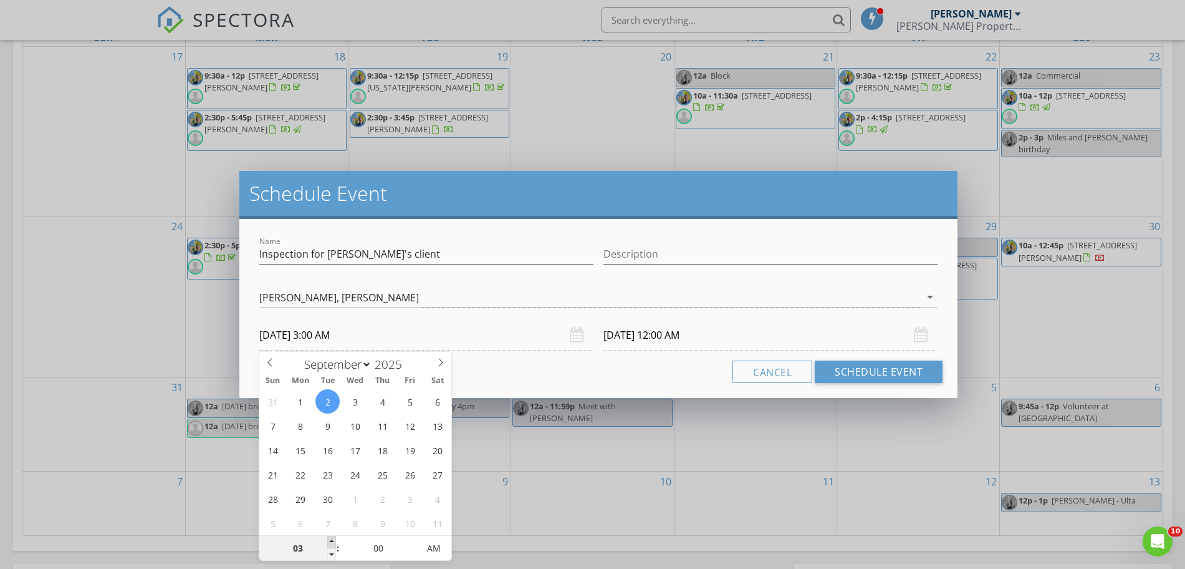
type input "09/03/2025 3:00 AM"
type input "04"
type input "09/02/2025 4:00 AM"
click at [334, 541] on span at bounding box center [331, 542] width 9 height 12
type input "05"
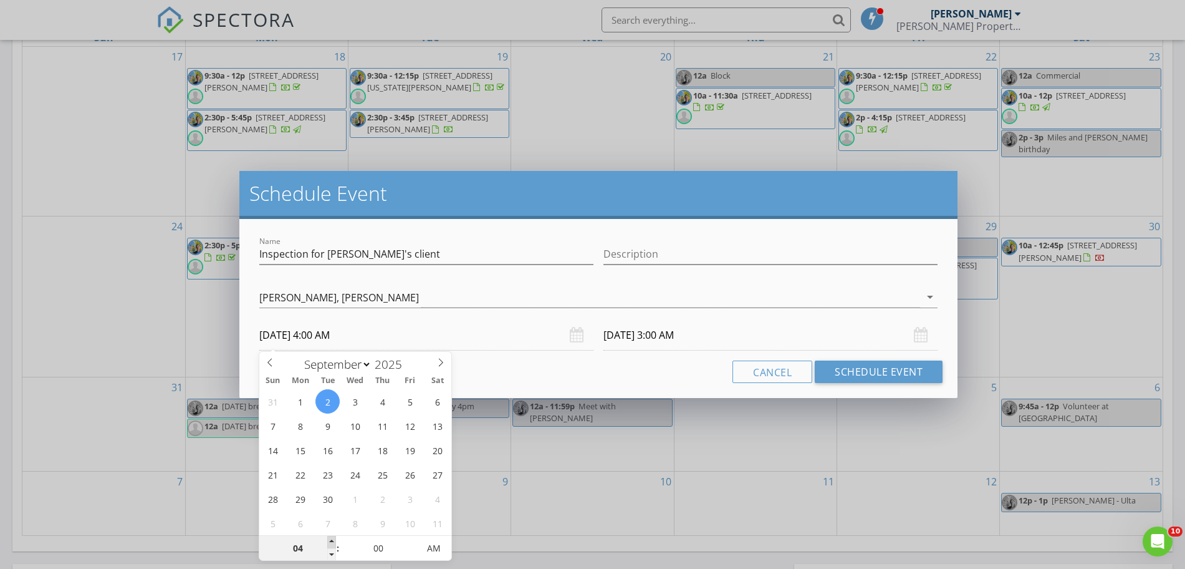
type input "09/02/2025 5:00 AM"
click at [334, 541] on span at bounding box center [331, 542] width 9 height 12
type input "06"
type input "09/02/2025 6:00 AM"
click at [334, 541] on span at bounding box center [331, 542] width 9 height 12
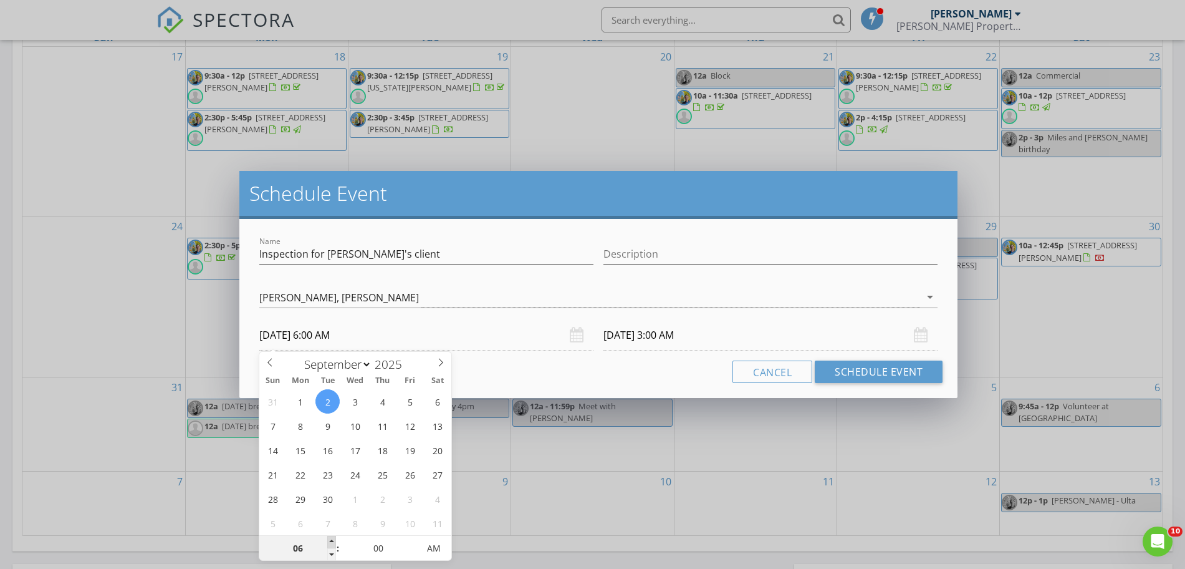
type input "06"
type input "09/03/2025 6:00 AM"
type input "07"
type input "09/02/2025 7:00 AM"
click at [334, 541] on span at bounding box center [331, 542] width 9 height 12
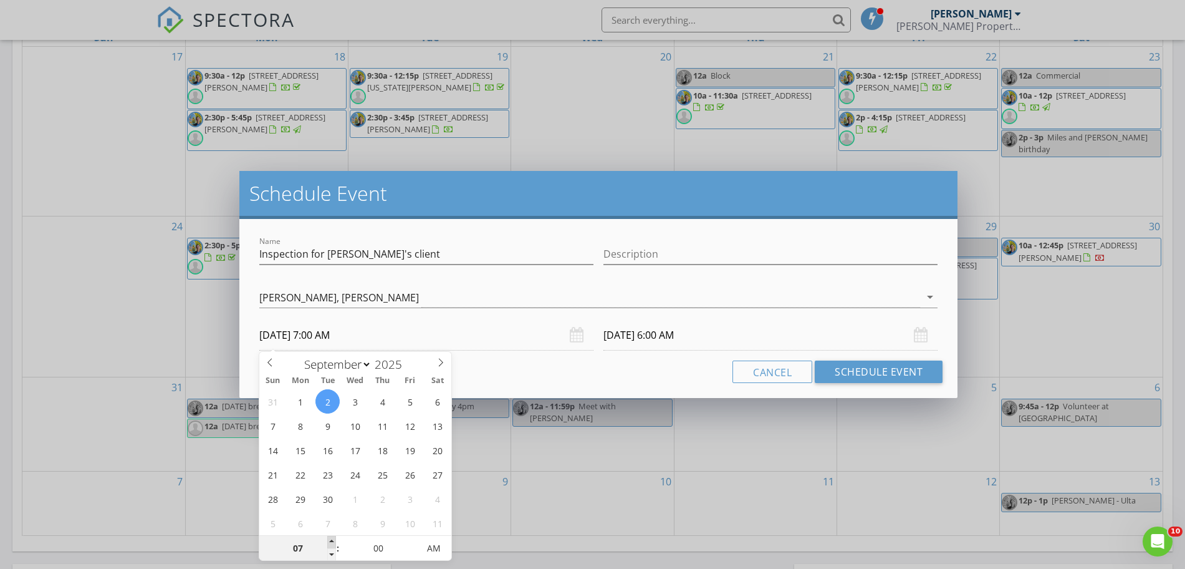
type input "08"
type input "09/02/2025 8:00 AM"
click at [334, 541] on span at bounding box center [331, 542] width 9 height 12
type input "08"
type input "09/03/2025 8:00 AM"
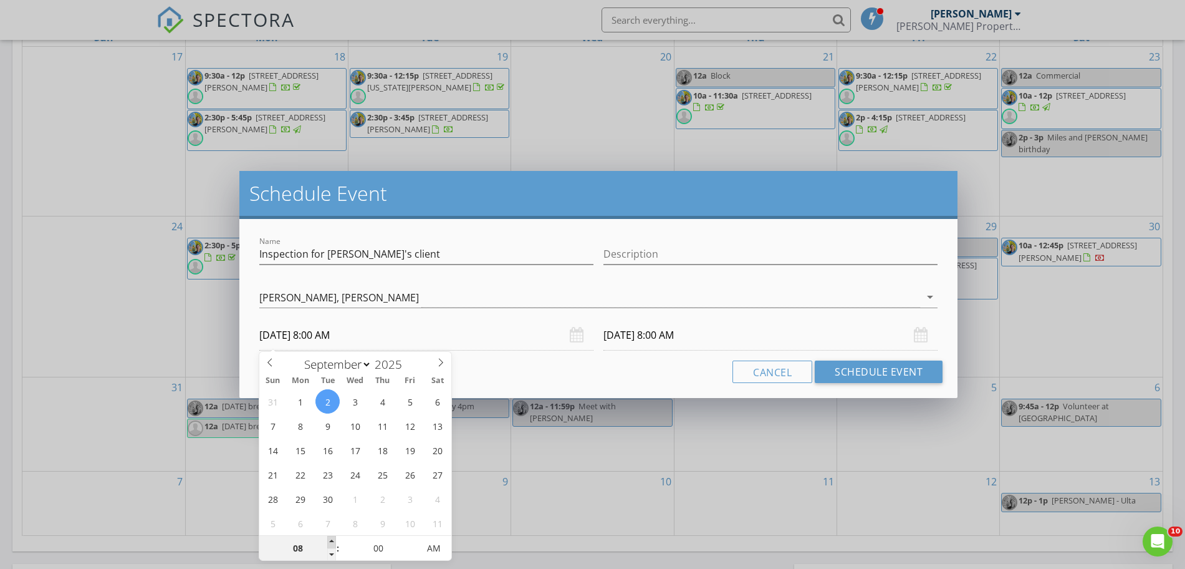
type input "09"
type input "09/02/2025 9:00 AM"
click at [334, 541] on span at bounding box center [331, 542] width 9 height 12
type input "09"
type input "09/03/2025 9:00 AM"
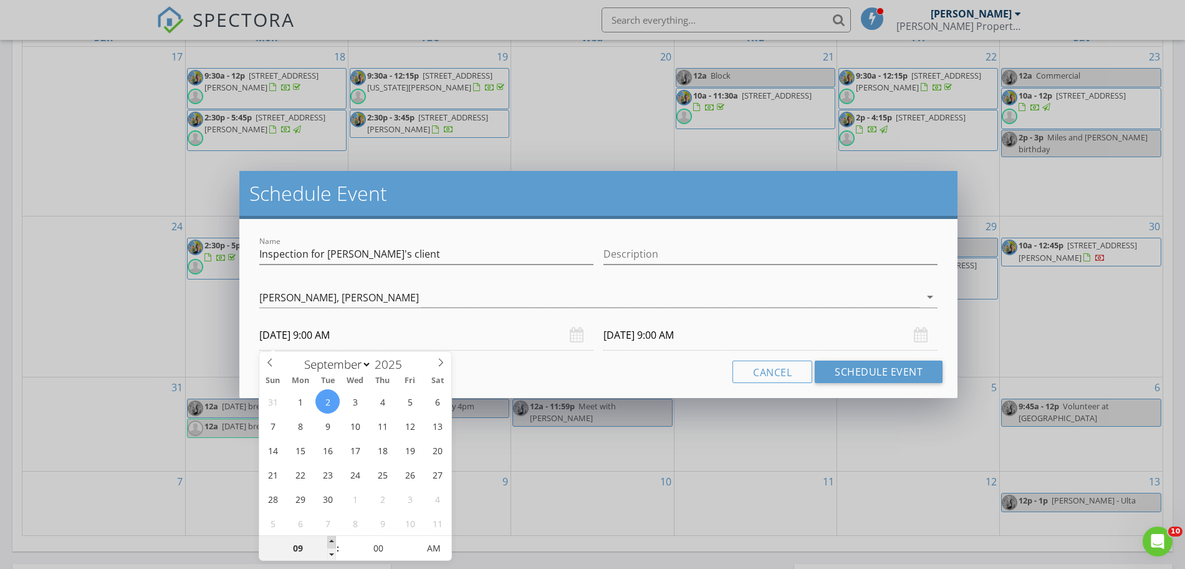
type input "10"
type input "09/02/2025 10:00 AM"
click at [334, 541] on span at bounding box center [331, 542] width 9 height 12
type input "10"
type input "09/03/2025 10:00 AM"
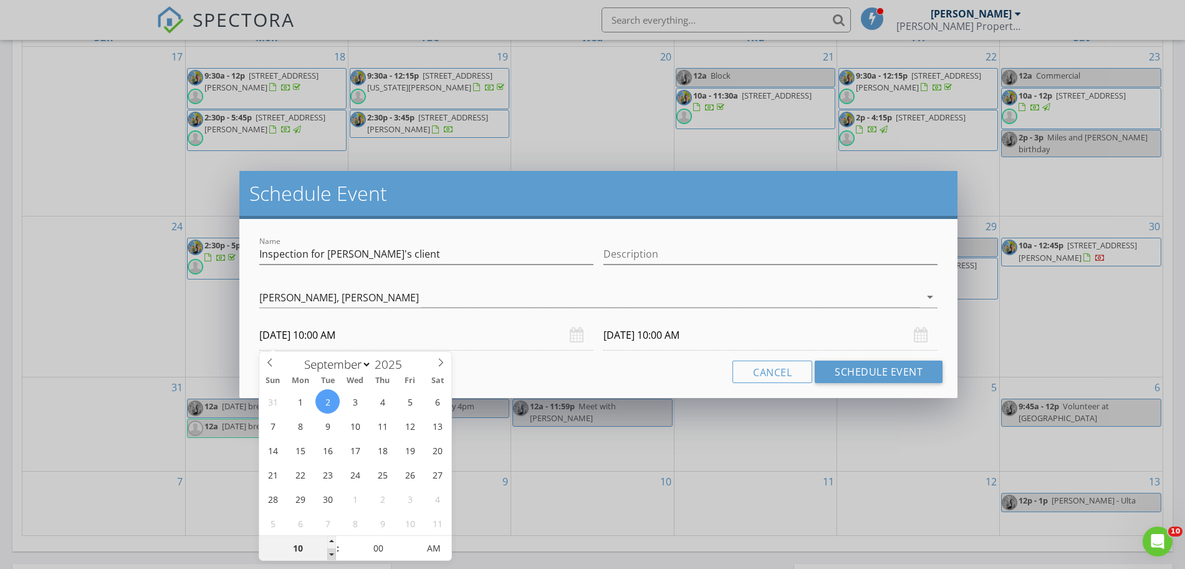
type input "09"
type input "09/02/2025 9:00 AM"
click at [332, 555] on span at bounding box center [331, 554] width 9 height 12
type input "09"
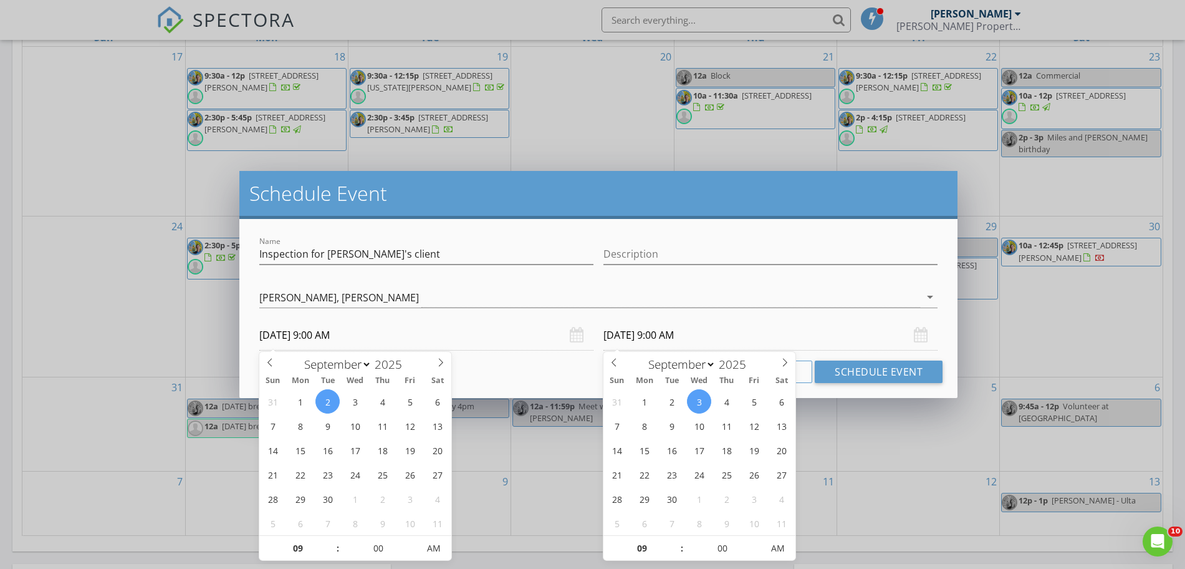
click at [709, 332] on input "09/03/2025 9:00 AM" at bounding box center [770, 335] width 334 height 31
type input "09/02/2025 9:00 AM"
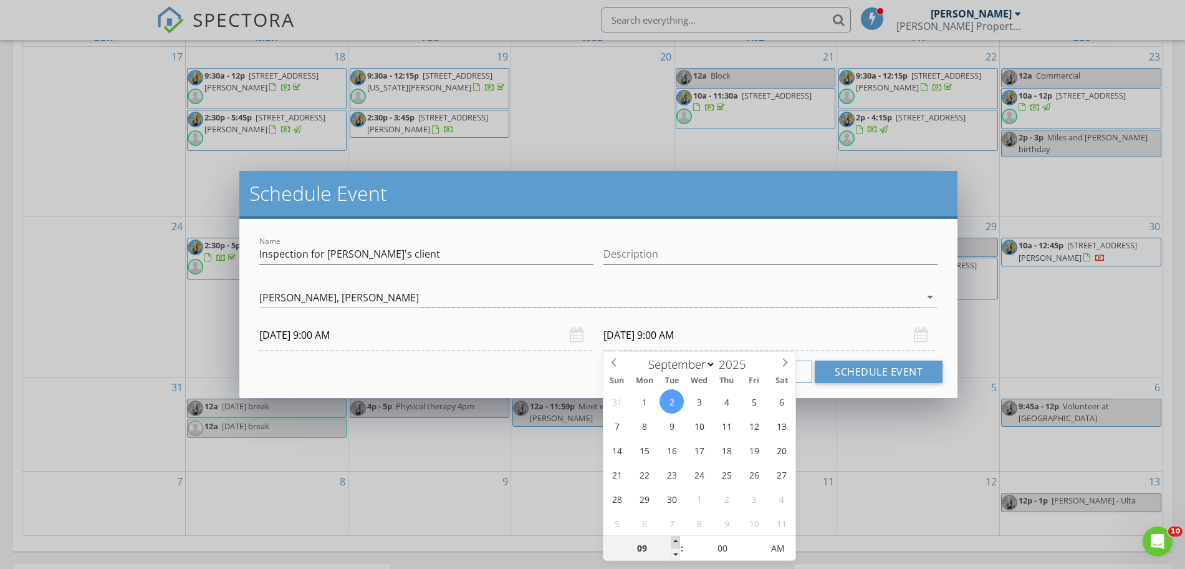
type input "10"
type input "09/02/2025 10:00 AM"
click at [677, 537] on span at bounding box center [675, 542] width 9 height 12
type input "11"
type input "09/02/2025 11:00 AM"
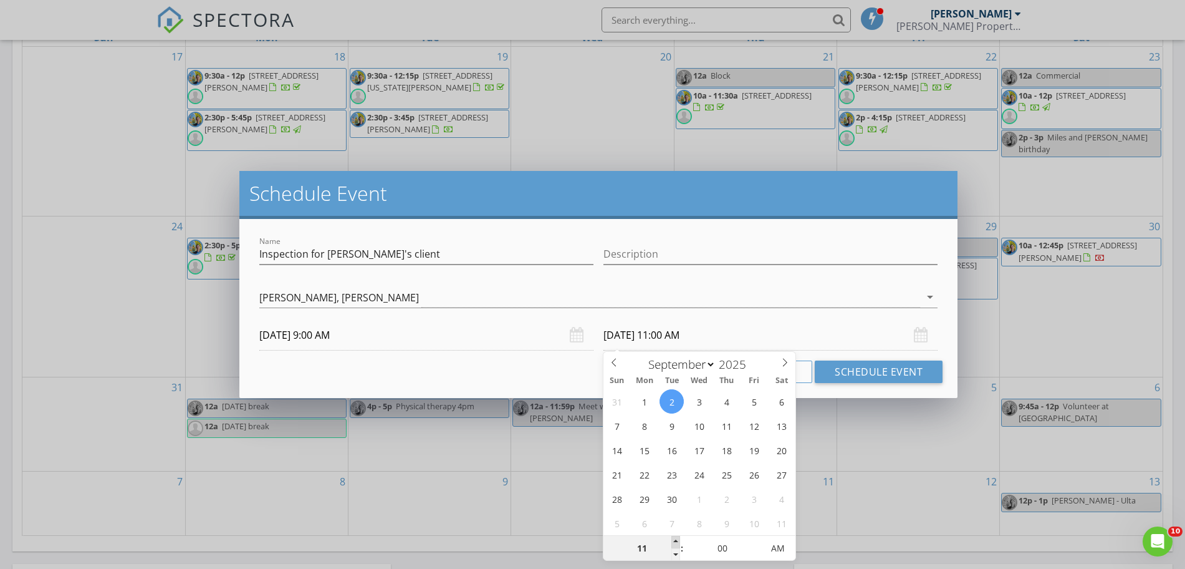
click at [677, 537] on span at bounding box center [675, 542] width 9 height 12
type input "12"
type input "09/02/2025 12:00 PM"
click at [677, 537] on span at bounding box center [675, 542] width 9 height 12
type input "01"
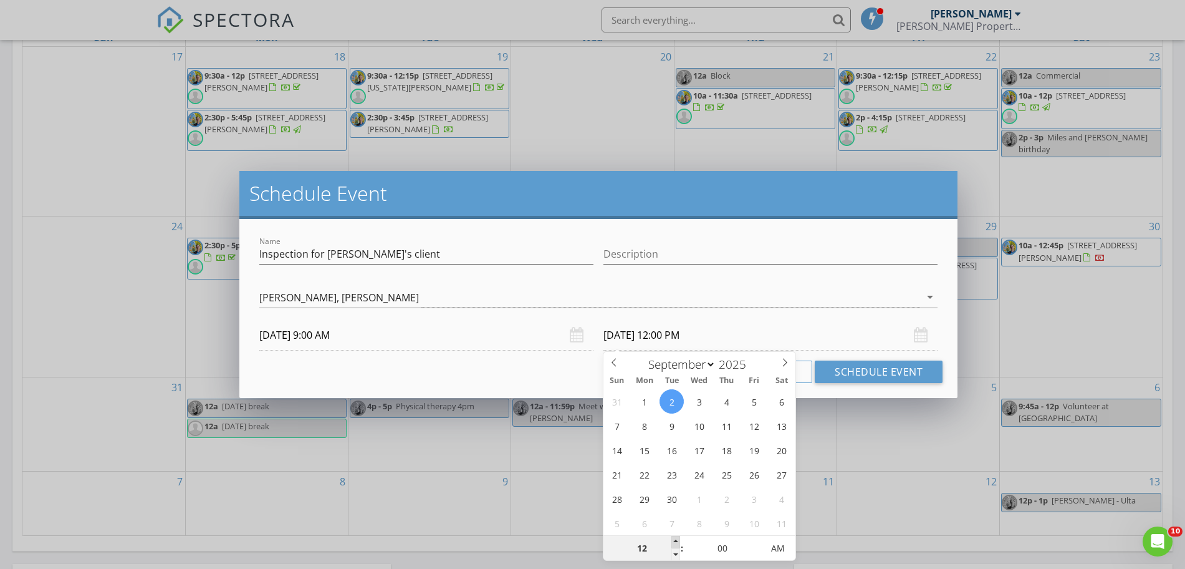
type input "09/02/2025 1:00 PM"
click at [677, 537] on span at bounding box center [675, 542] width 9 height 12
type input "02"
type input "09/02/2025 2:00 PM"
click at [677, 537] on span at bounding box center [675, 542] width 9 height 12
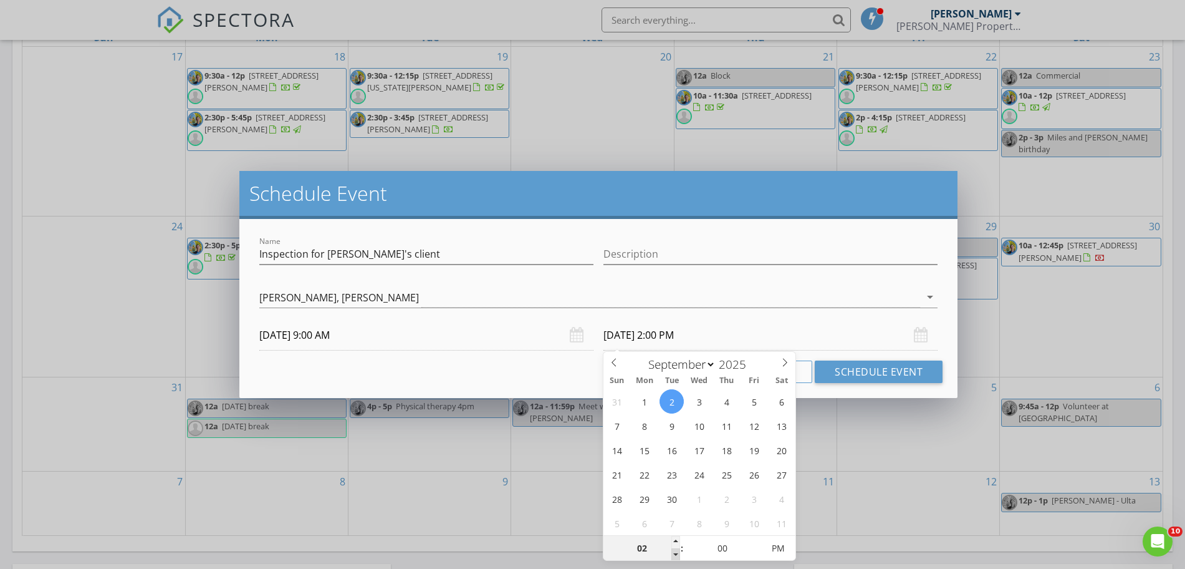
type input "01"
type input "09/02/2025 1:00 PM"
click at [674, 555] on span at bounding box center [675, 554] width 9 height 12
click at [844, 372] on button "Schedule Event" at bounding box center [879, 371] width 128 height 22
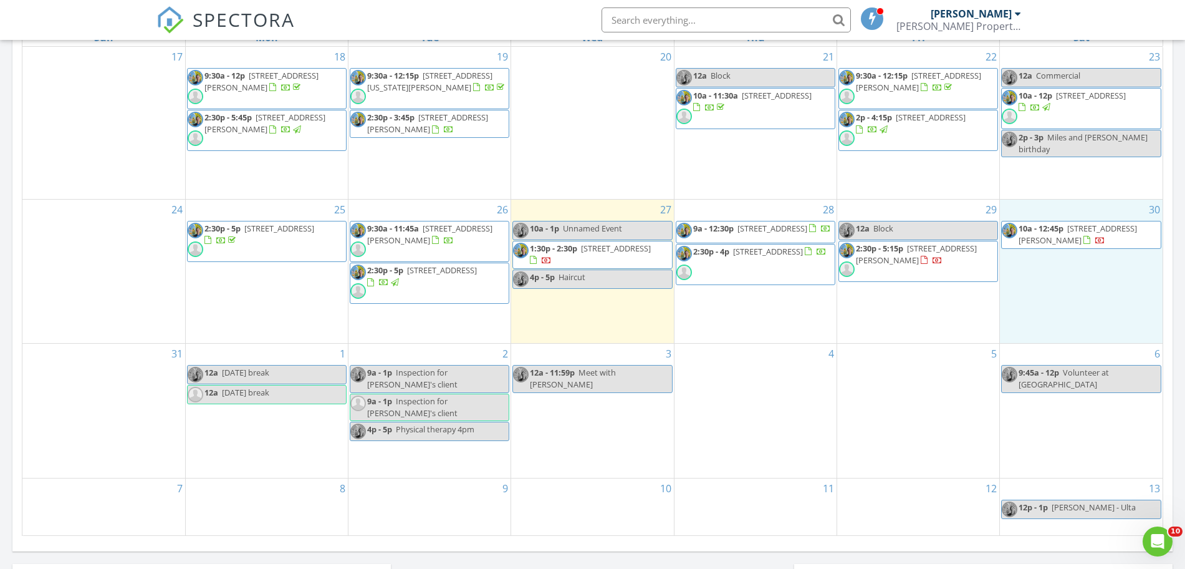
click at [1062, 302] on div "30 10a - 12:45p 3517 Bronson Blvd, Kalamazoo 49008" at bounding box center [1081, 272] width 163 height 144
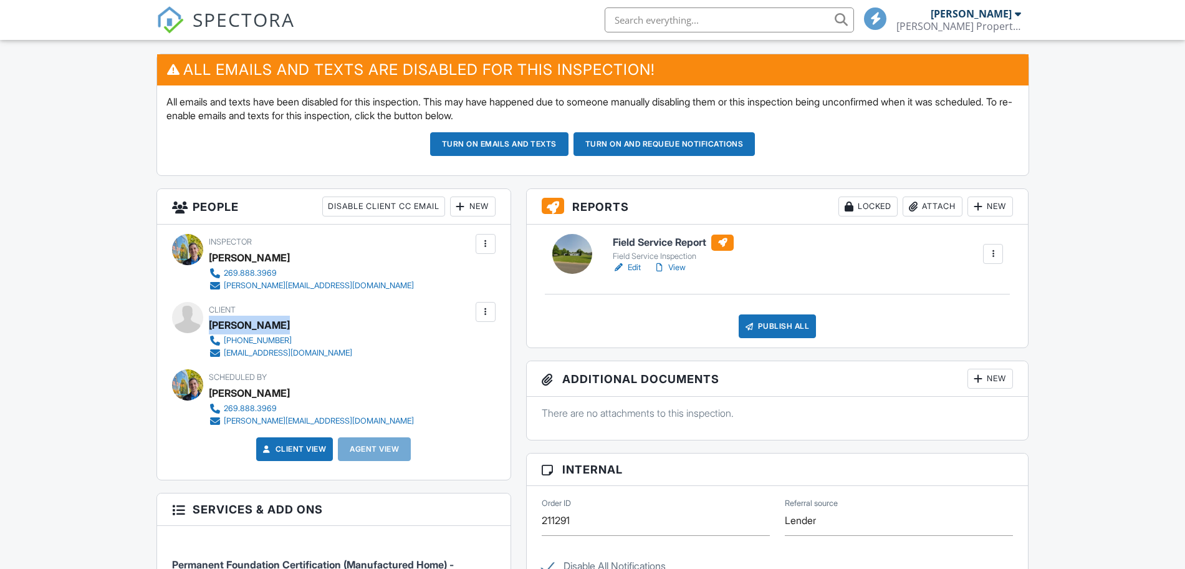
click at [211, 320] on div "[PERSON_NAME]" at bounding box center [285, 324] width 153 height 19
drag, startPoint x: 330, startPoint y: 351, endPoint x: 225, endPoint y: 353, distance: 104.8
click at [225, 353] on div "[PHONE_NUMBER] [EMAIL_ADDRESS][DOMAIN_NAME]" at bounding box center [285, 346] width 153 height 25
copy div "[EMAIL_ADDRESS][DOMAIN_NAME]"
drag, startPoint x: 288, startPoint y: 332, endPoint x: 279, endPoint y: 339, distance: 10.7
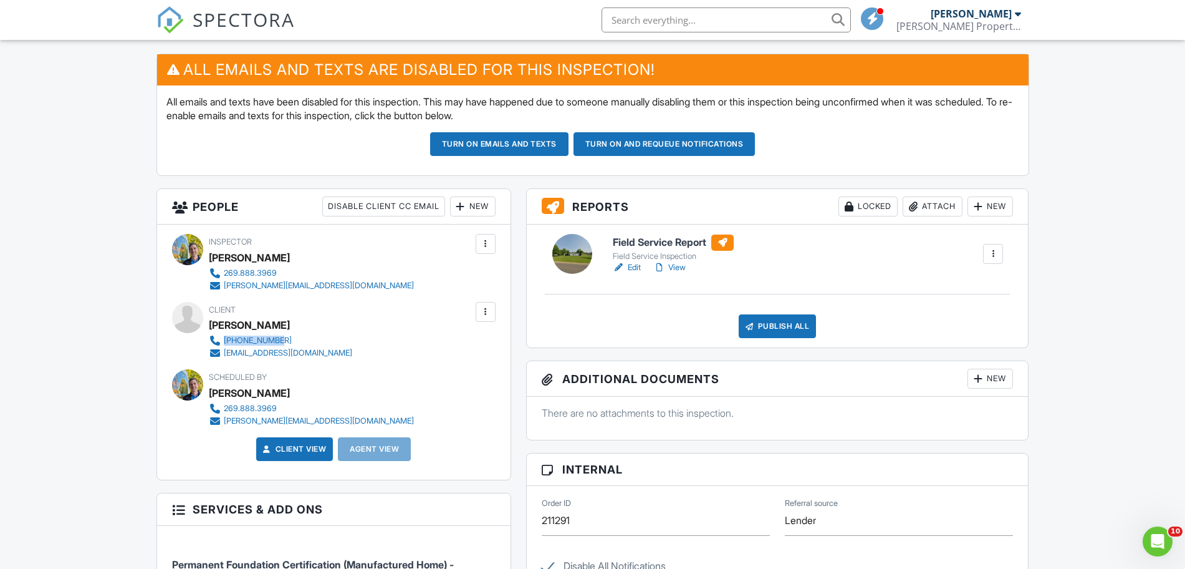
click at [277, 337] on div "Client [PERSON_NAME] [PHONE_NUMBER] [EMAIL_ADDRESS][DOMAIN_NAME]" at bounding box center [310, 330] width 203 height 57
copy div "269-319-1612"
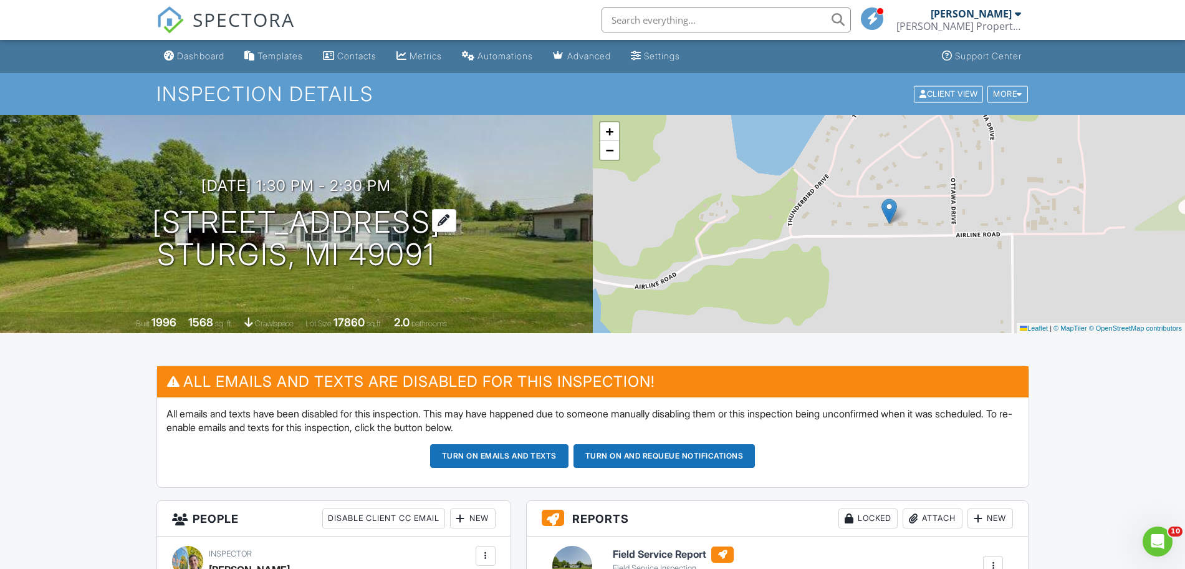
click at [251, 223] on h1 "25780 Airline Rd Sturgis, MI 49091" at bounding box center [296, 239] width 289 height 66
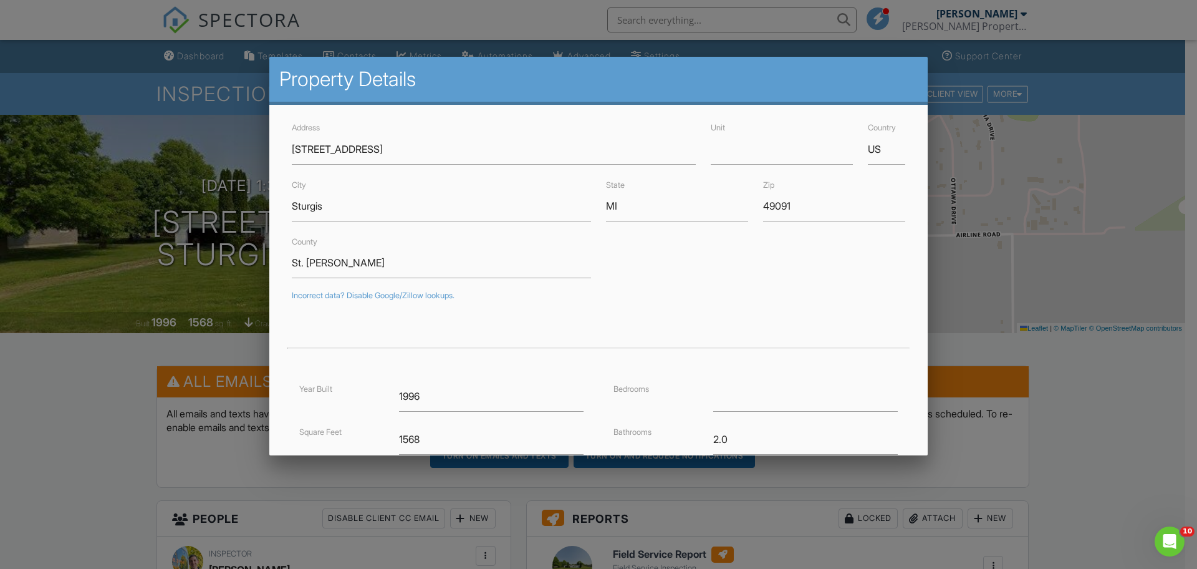
click at [100, 429] on div at bounding box center [598, 293] width 1197 height 711
